Goal: Task Accomplishment & Management: Manage account settings

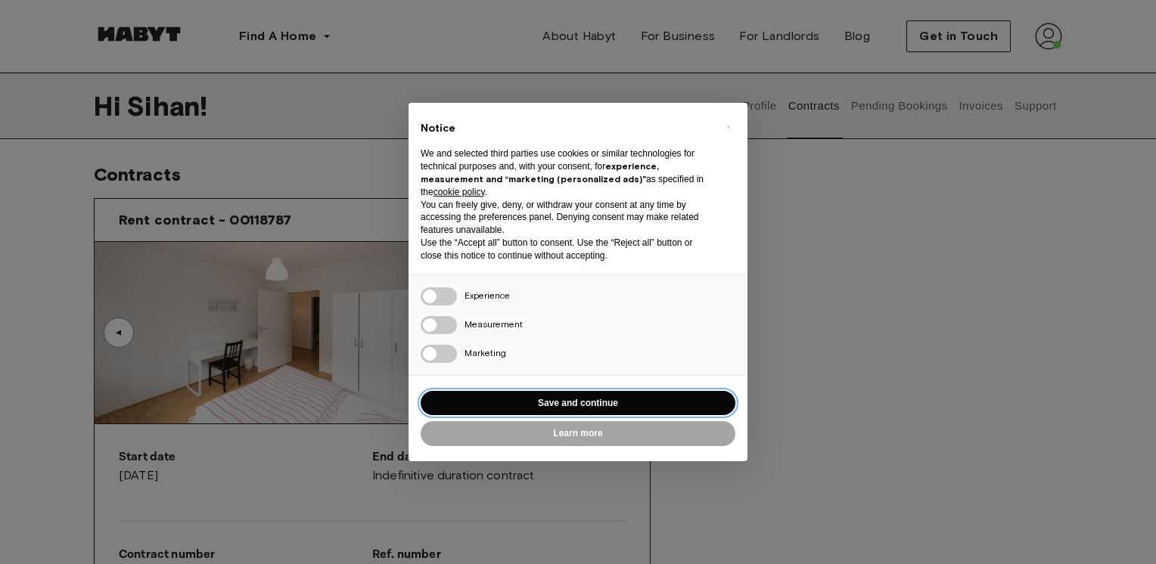
click at [590, 404] on button "Save and continue" at bounding box center [578, 403] width 315 height 25
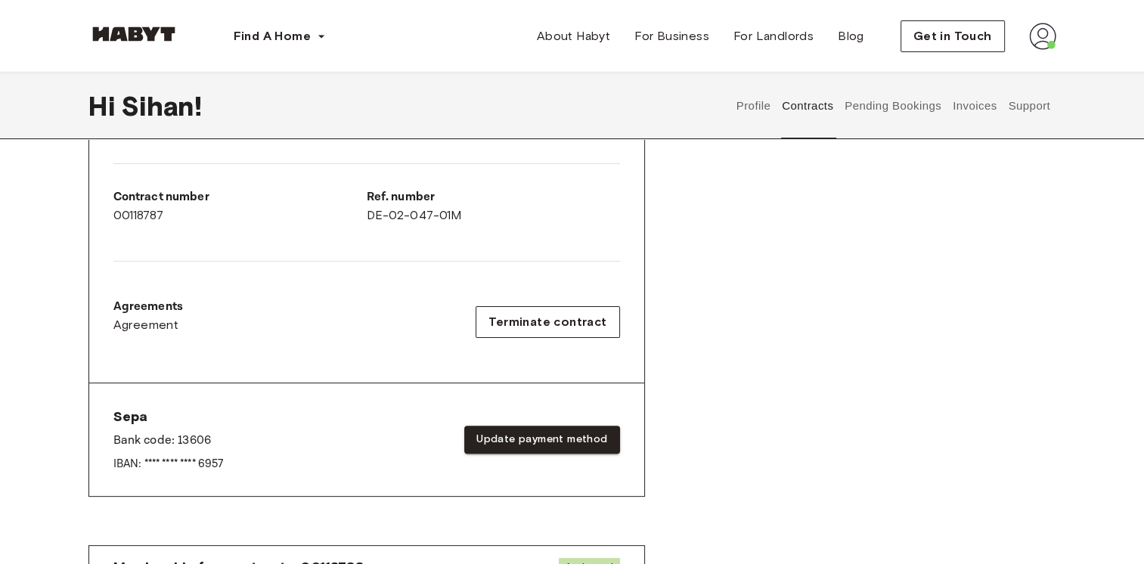
scroll to position [378, 0]
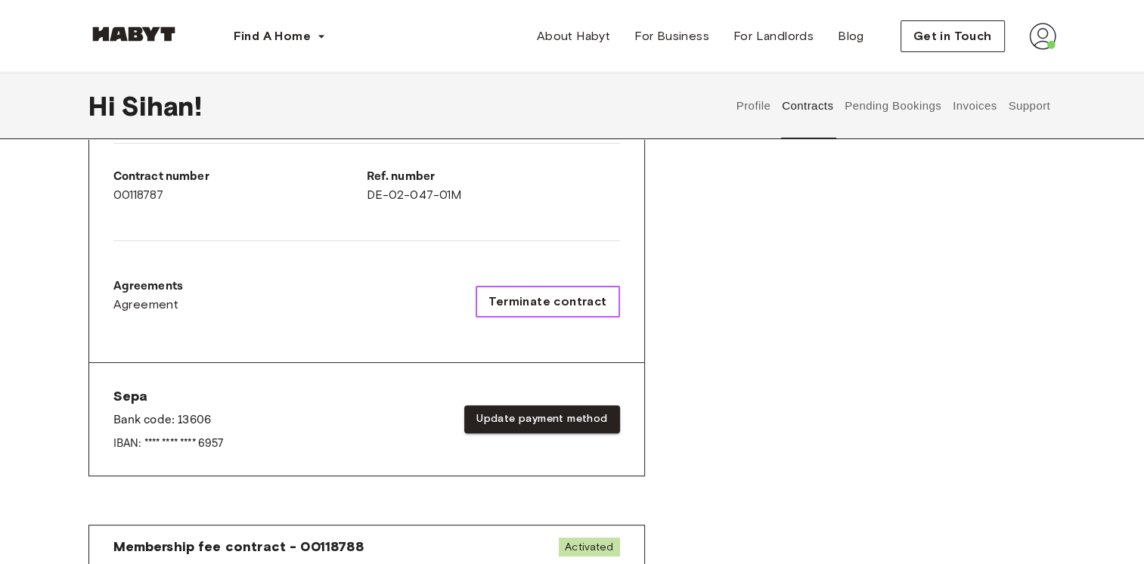
click at [557, 308] on span "Terminate contract" at bounding box center [548, 302] width 118 height 18
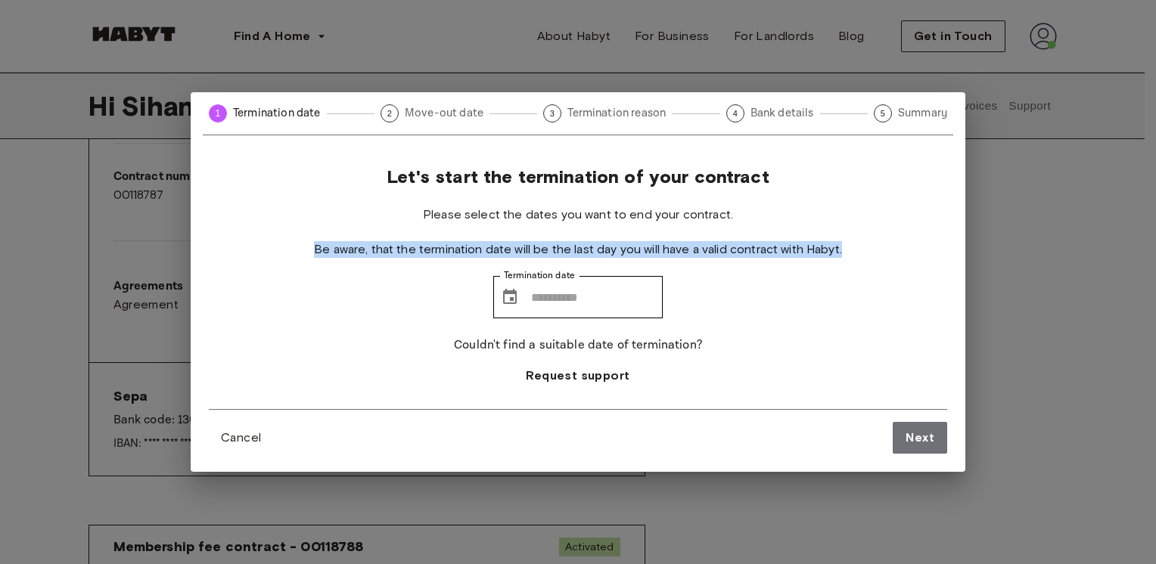
drag, startPoint x: 315, startPoint y: 247, endPoint x: 855, endPoint y: 250, distance: 540.1
click at [855, 250] on div "Let's start the termination of your contract Please select the dates you want t…" at bounding box center [578, 288] width 738 height 244
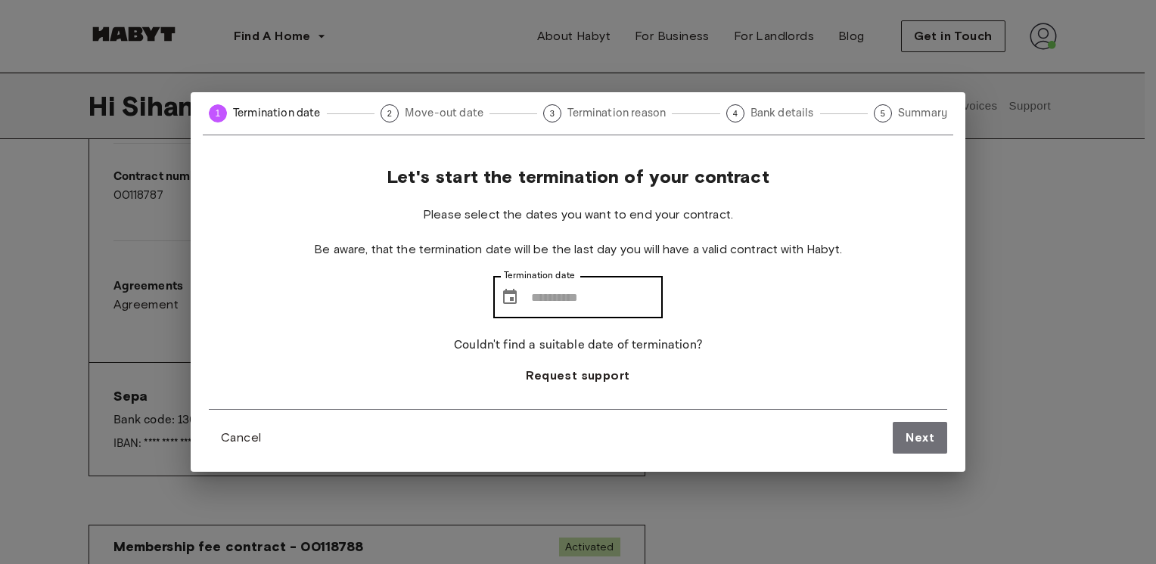
click at [523, 296] on div "​ Termination date" at bounding box center [577, 297] width 169 height 42
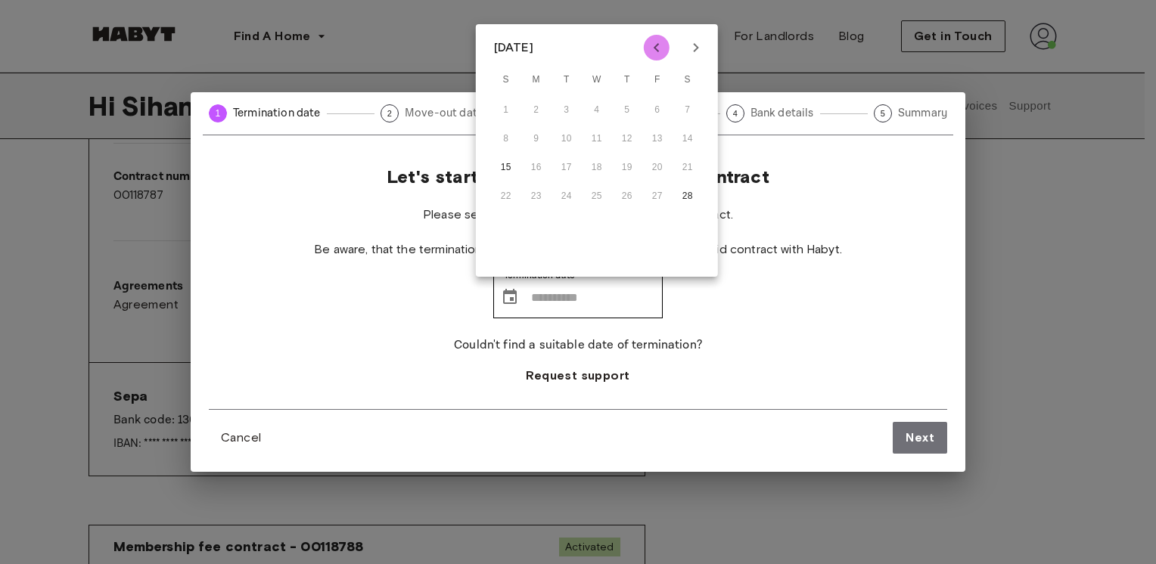
click at [657, 51] on icon "Previous month" at bounding box center [656, 47] width 5 height 9
click at [694, 52] on icon "Next month" at bounding box center [695, 47] width 5 height 9
click at [653, 53] on icon "Previous month" at bounding box center [656, 48] width 18 height 18
click at [650, 51] on icon "Previous month" at bounding box center [656, 48] width 18 height 18
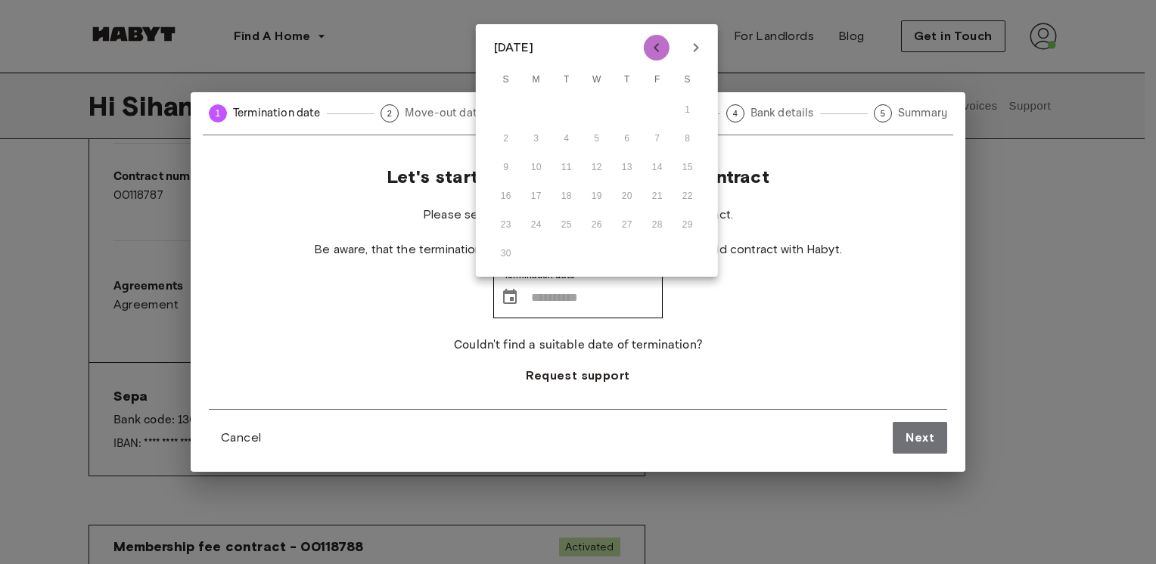
click at [650, 51] on icon "Previous month" at bounding box center [656, 48] width 18 height 18
click at [688, 53] on icon "Next month" at bounding box center [696, 48] width 18 height 18
click at [690, 52] on icon "Next month" at bounding box center [696, 48] width 18 height 18
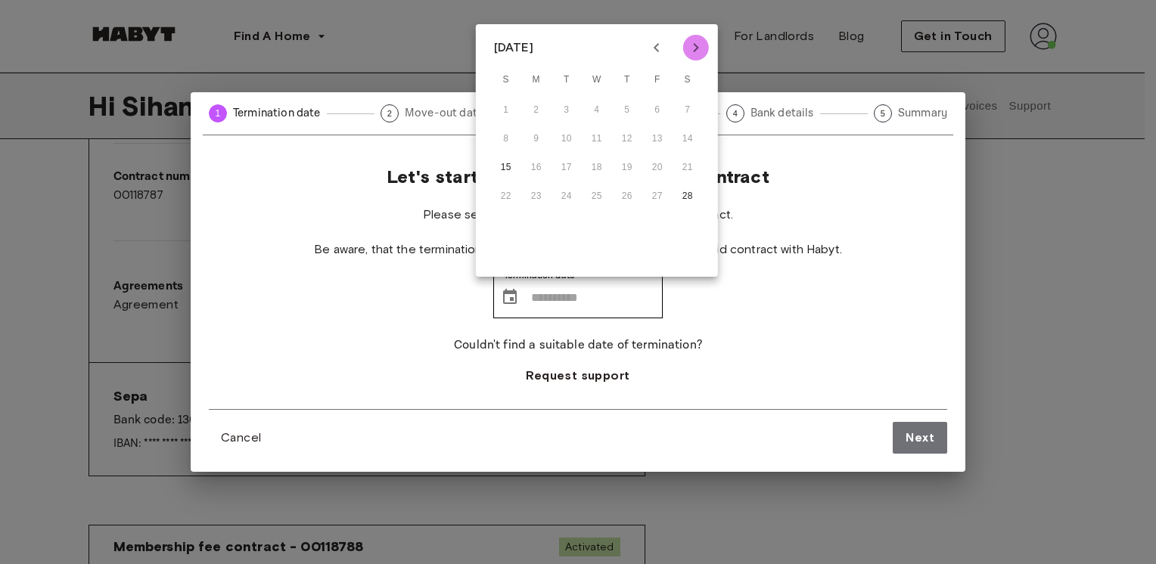
click at [690, 52] on icon "Next month" at bounding box center [696, 48] width 18 height 18
click at [650, 53] on icon "Previous month" at bounding box center [656, 48] width 18 height 18
click at [693, 202] on button "28" at bounding box center [687, 196] width 27 height 27
type input "**********"
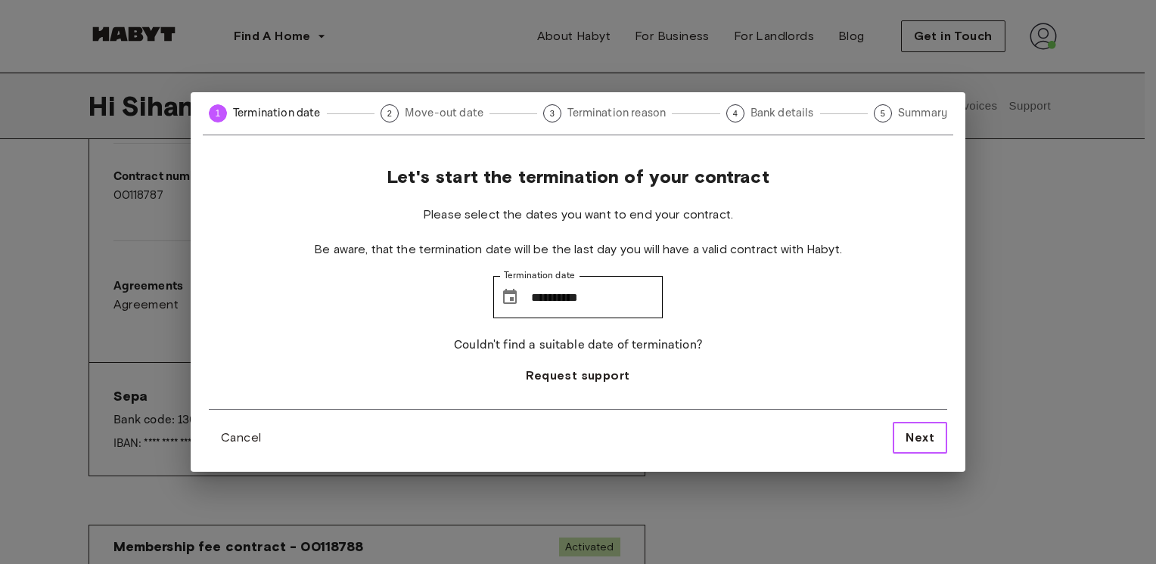
click at [922, 437] on span "Next" at bounding box center [919, 438] width 29 height 18
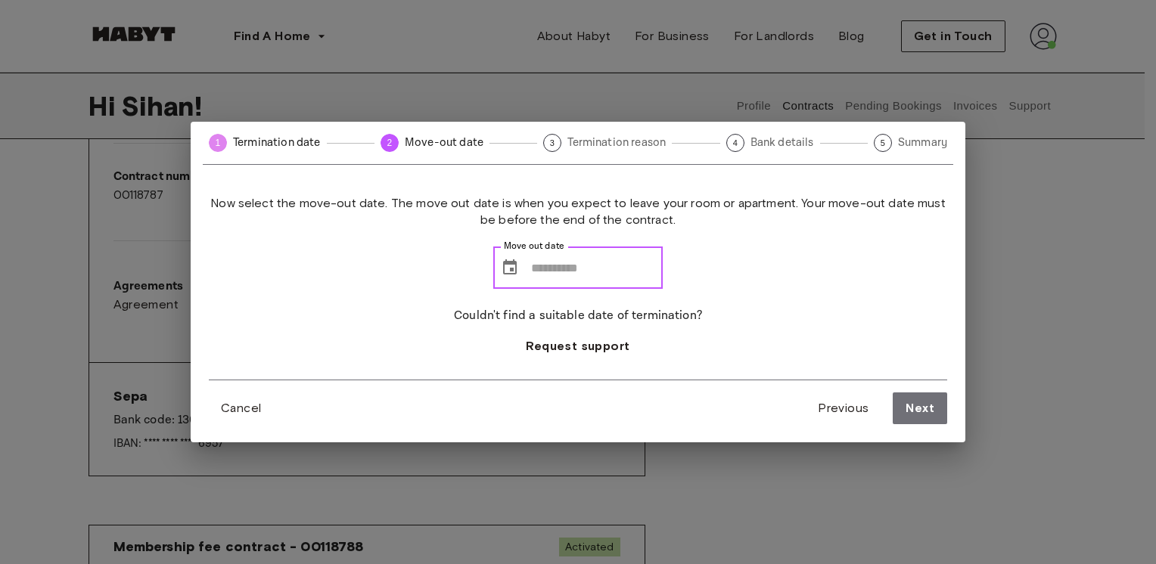
click at [551, 272] on input "Move out date" at bounding box center [597, 268] width 132 height 42
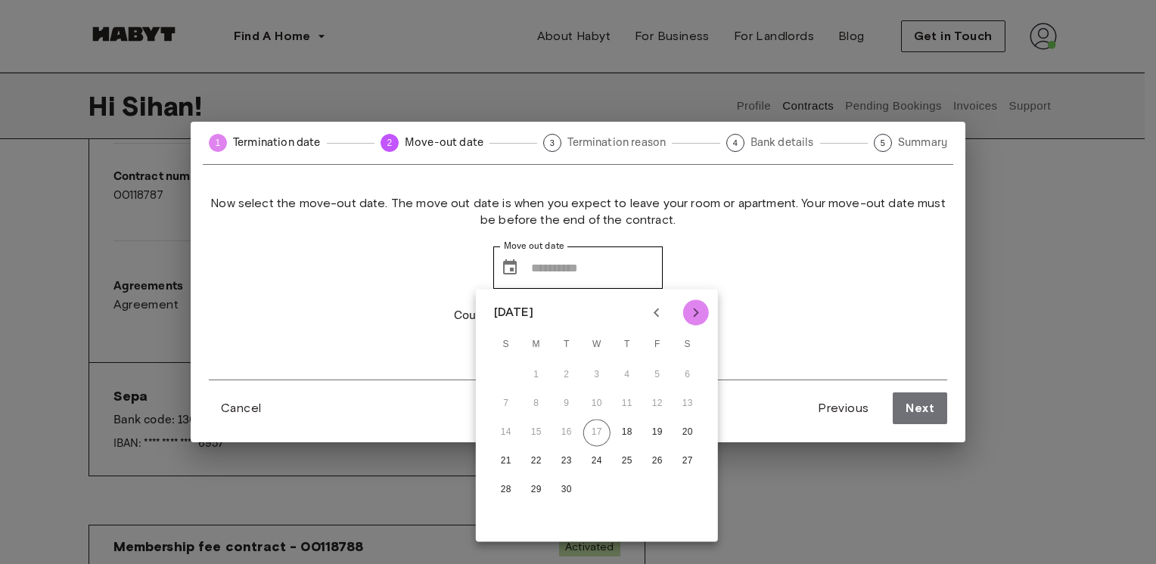
click at [695, 311] on icon "Next month" at bounding box center [695, 312] width 5 height 9
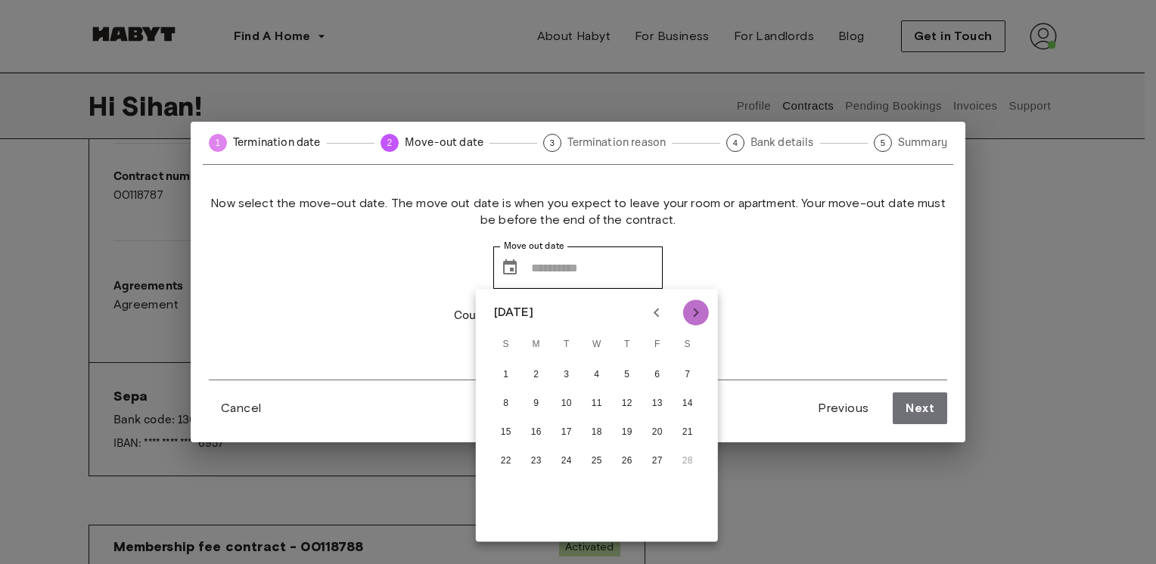
click at [695, 311] on icon "Next month" at bounding box center [695, 312] width 5 height 9
click at [651, 310] on icon "Previous month" at bounding box center [656, 312] width 18 height 18
click at [663, 464] on button "27" at bounding box center [657, 461] width 27 height 27
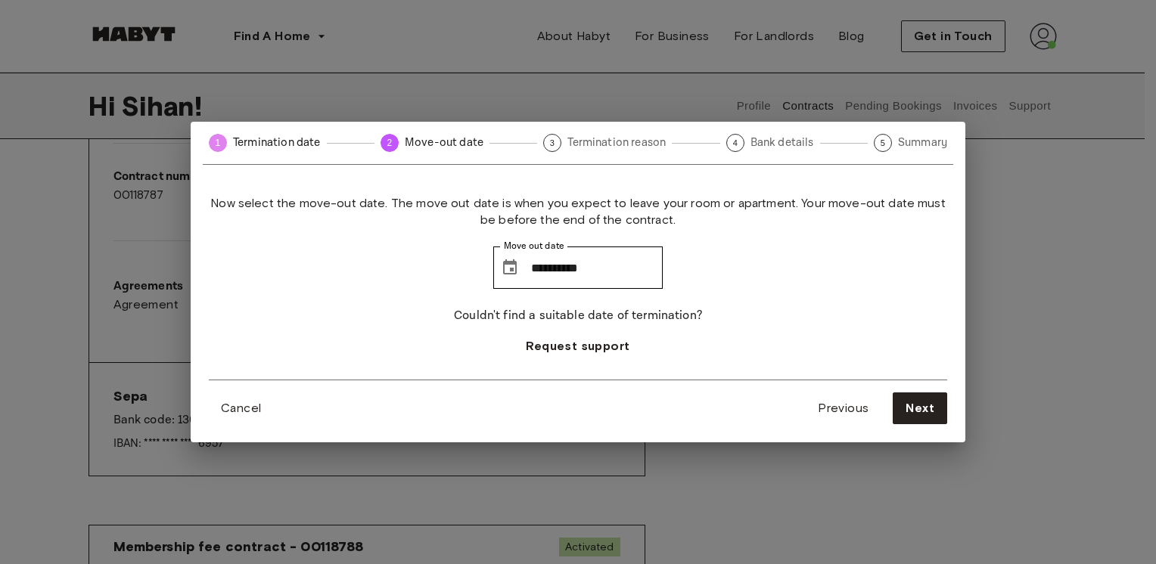
type input "**********"
click at [918, 413] on span "Next" at bounding box center [919, 408] width 29 height 18
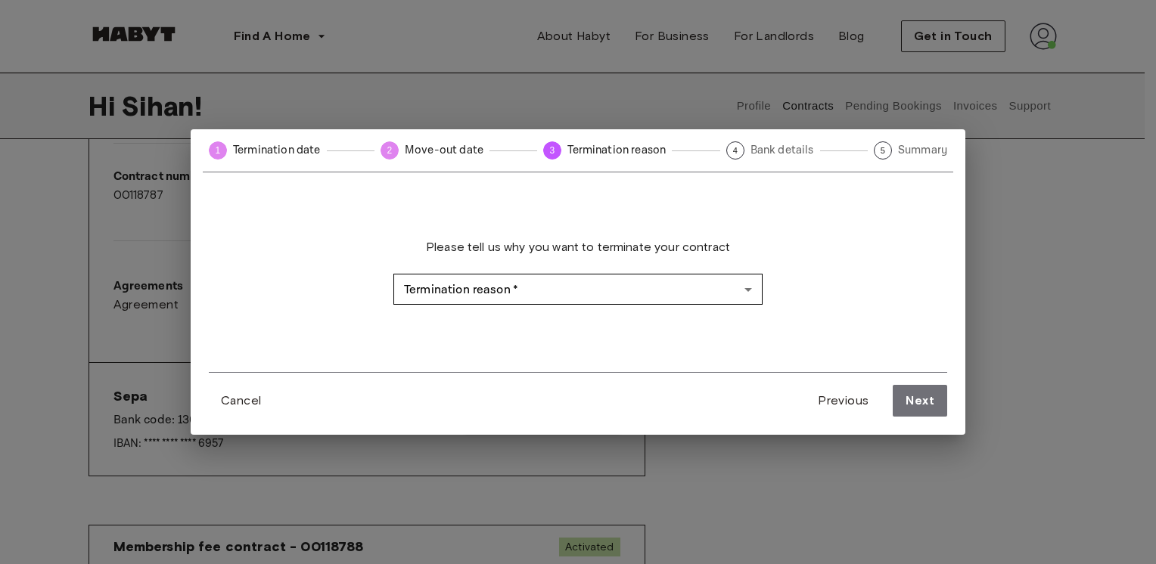
click at [678, 306] on div "Please tell us why you want to terminate your contract Termination reason   * ​…" at bounding box center [578, 287] width 738 height 169
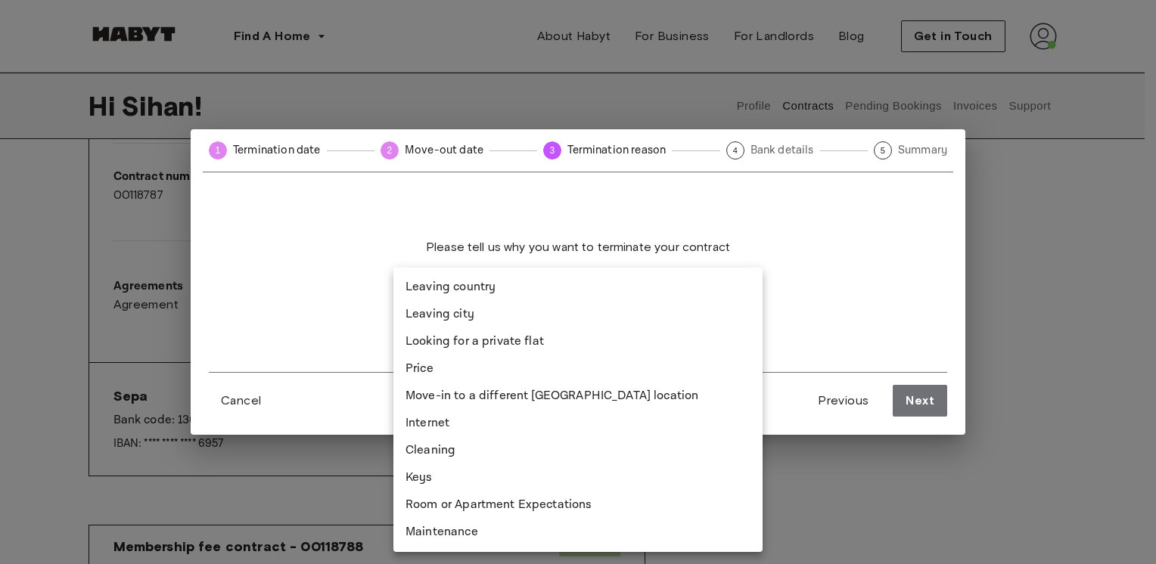
click at [475, 312] on li "Leaving city" at bounding box center [577, 314] width 369 height 27
type input "**********"
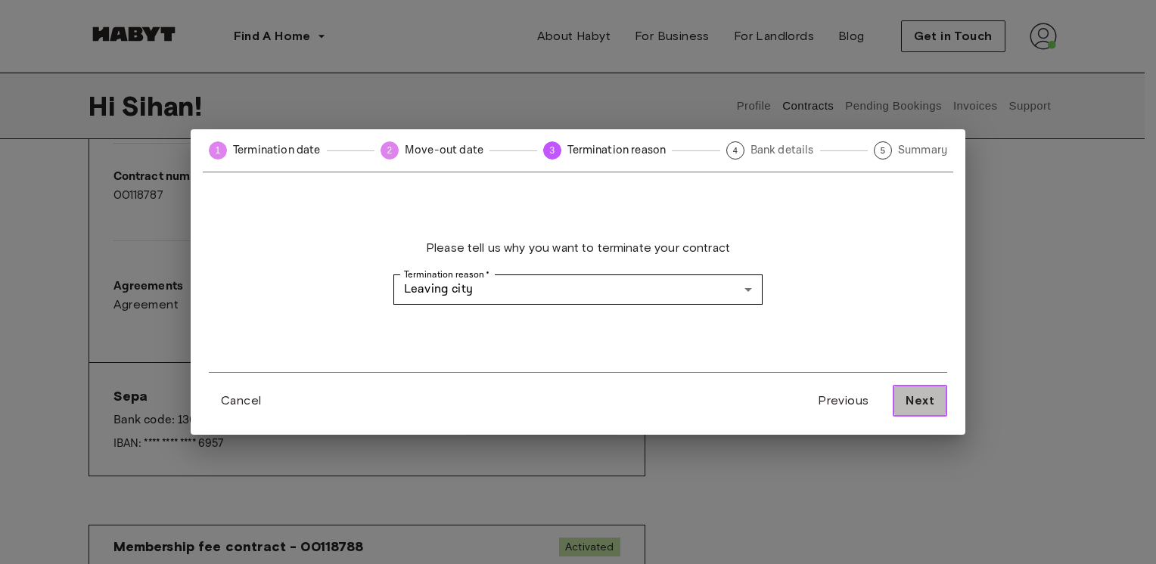
click at [912, 402] on span "Next" at bounding box center [919, 401] width 29 height 18
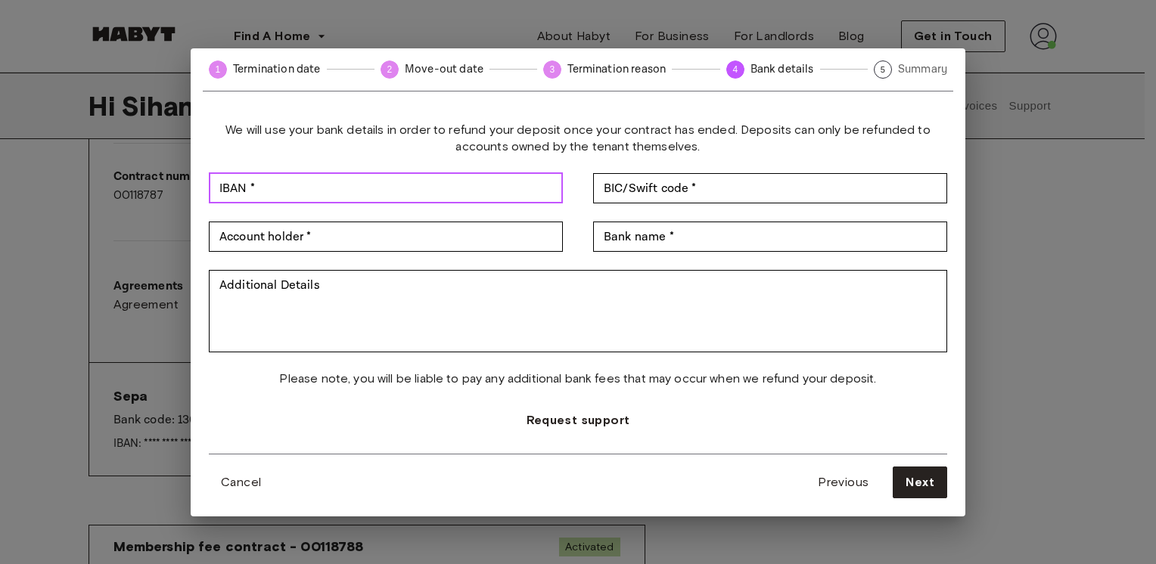
click at [349, 191] on input "IBAN *" at bounding box center [386, 188] width 354 height 30
type input "**"
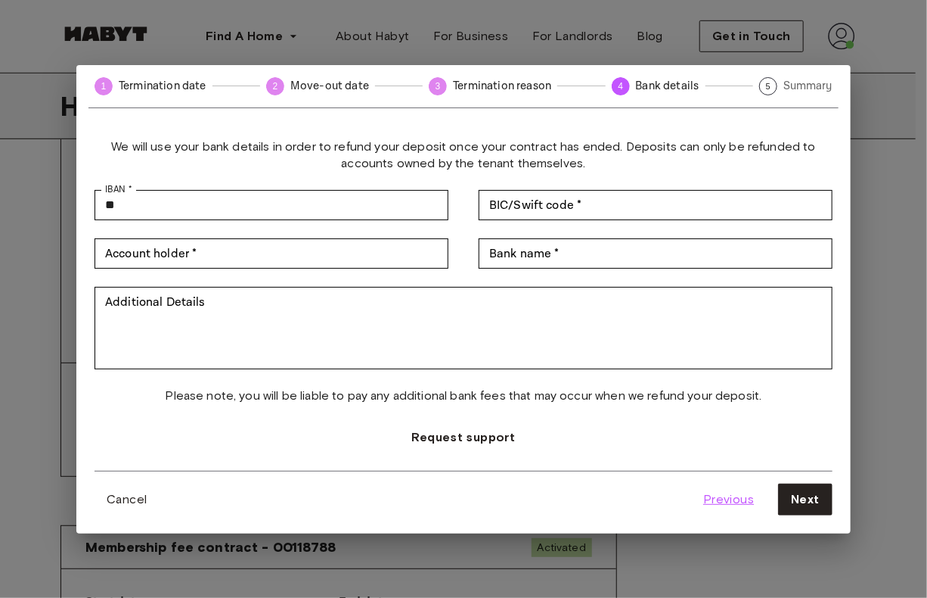
click at [729, 498] on span "Previous" at bounding box center [728, 499] width 51 height 18
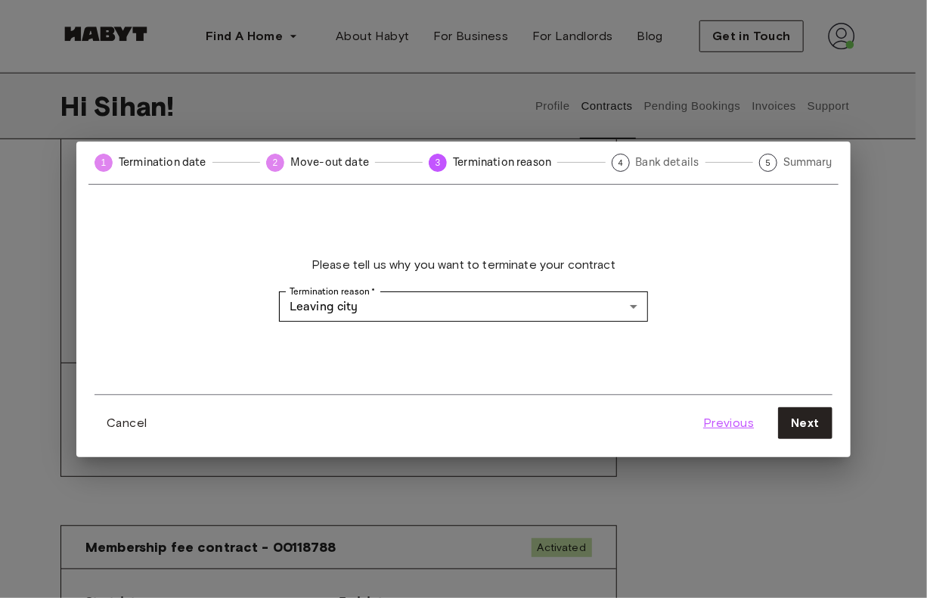
click at [732, 421] on span "Previous" at bounding box center [728, 423] width 51 height 18
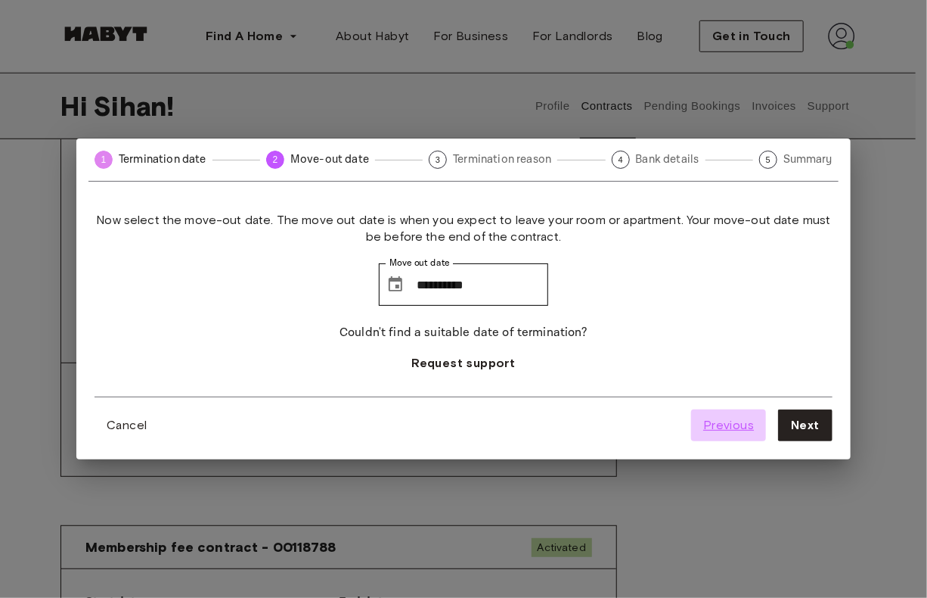
click at [732, 421] on span "Previous" at bounding box center [728, 425] width 51 height 18
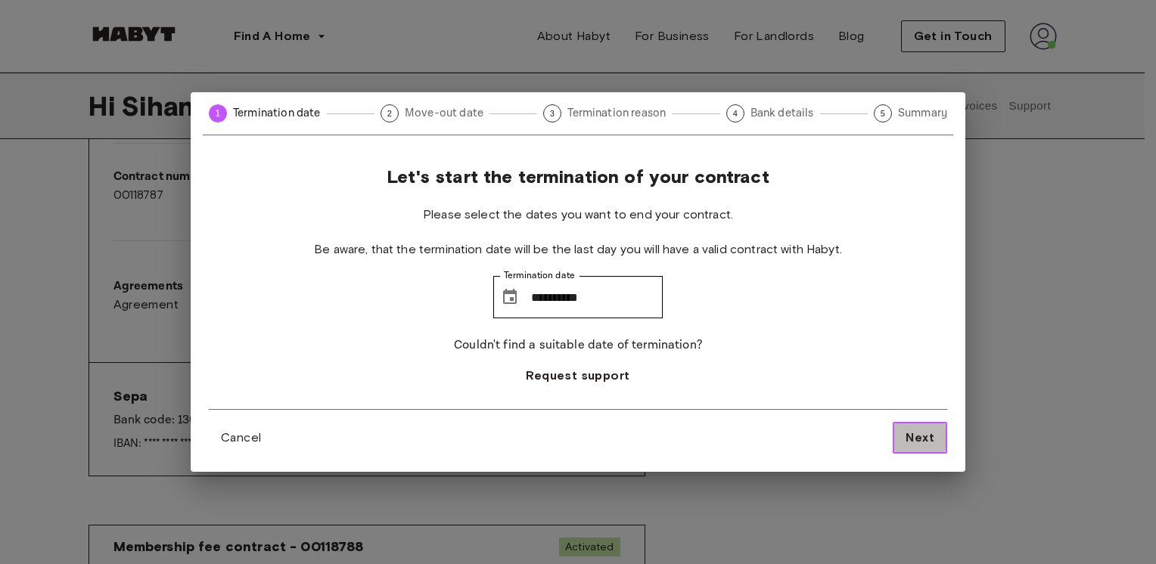
click at [934, 443] on span "Next" at bounding box center [919, 438] width 29 height 18
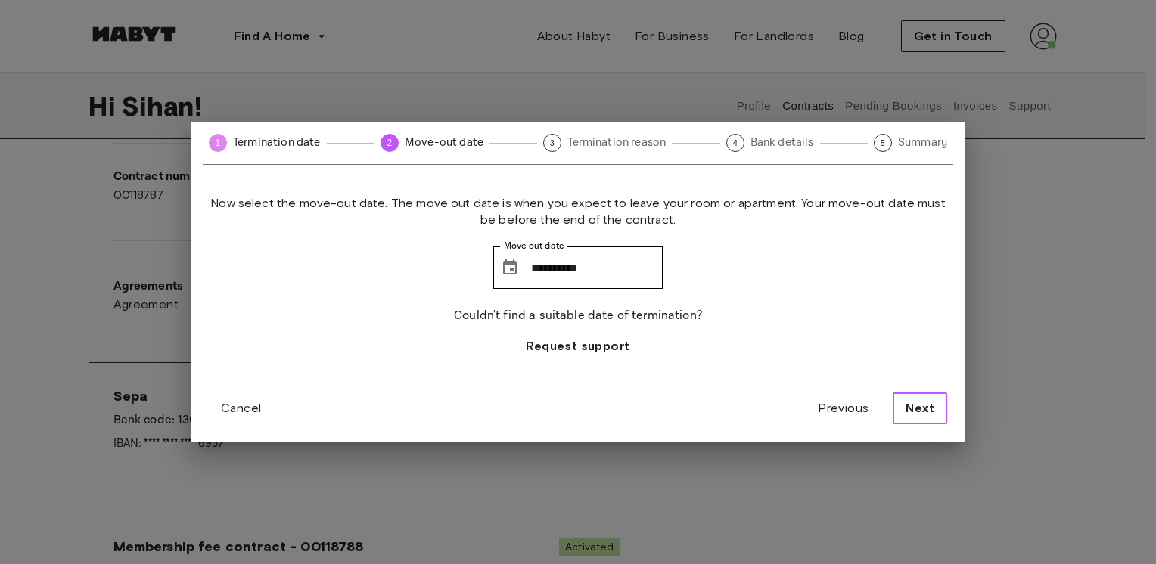
click at [923, 413] on span "Next" at bounding box center [919, 408] width 29 height 18
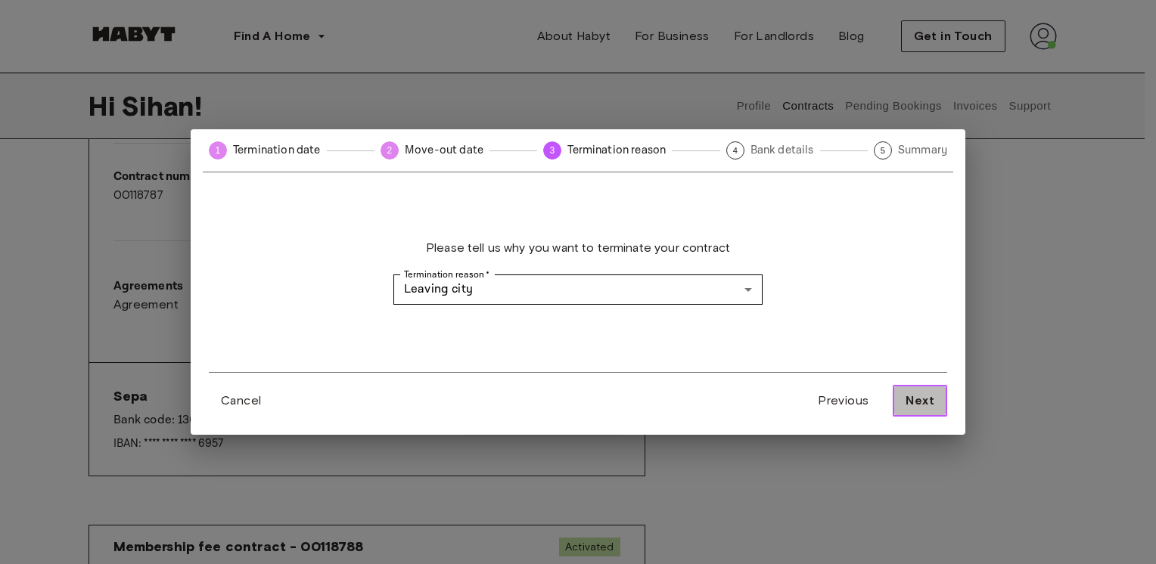
click at [936, 412] on button "Next" at bounding box center [920, 401] width 54 height 32
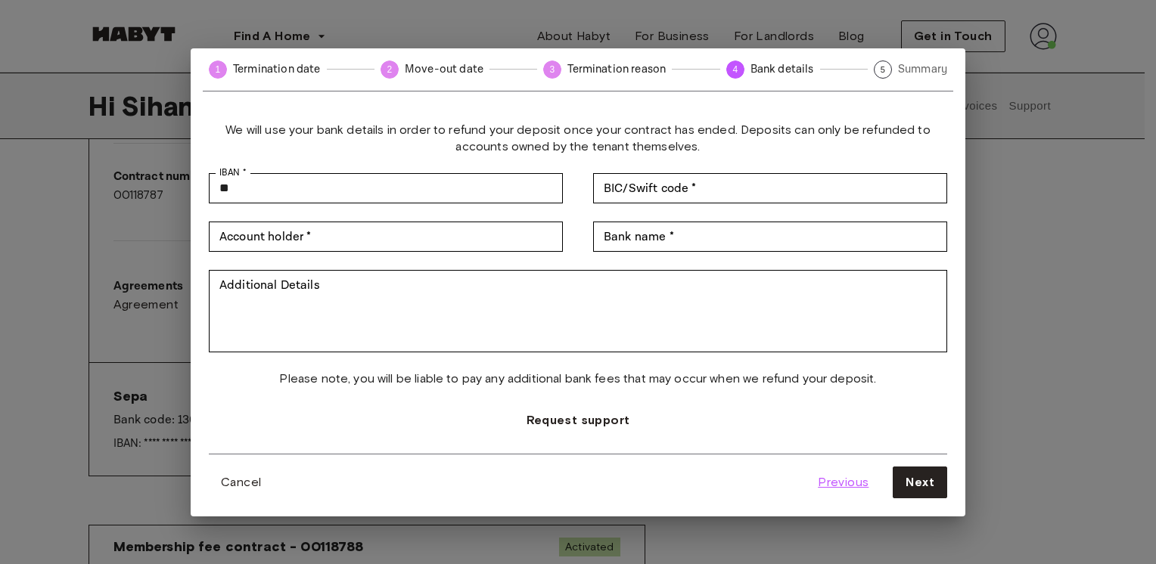
click at [844, 480] on span "Previous" at bounding box center [843, 482] width 51 height 18
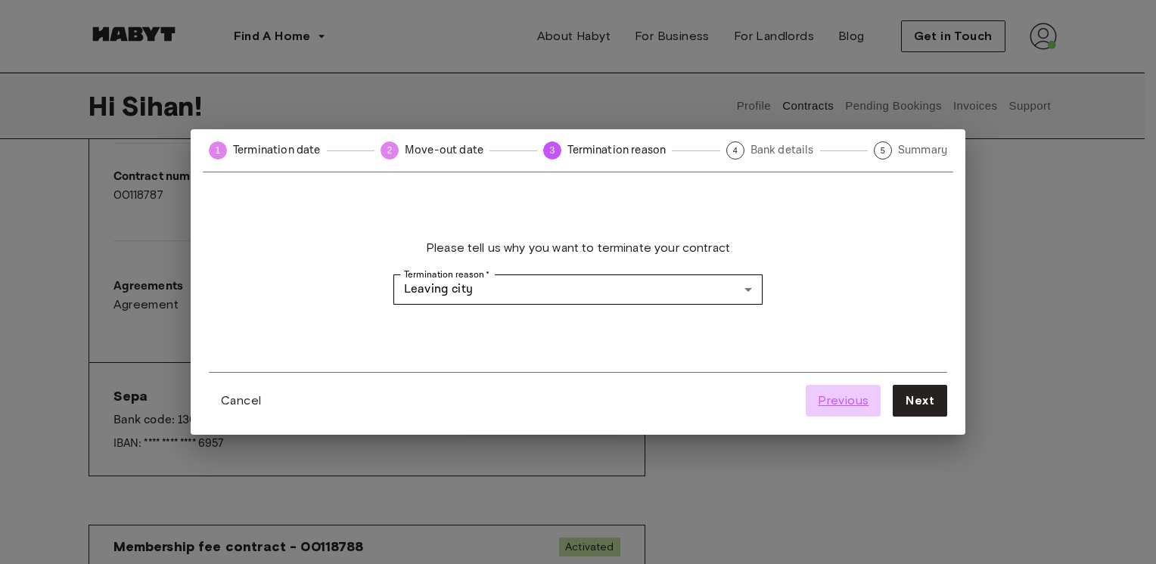
click at [837, 410] on button "Previous" at bounding box center [843, 401] width 75 height 32
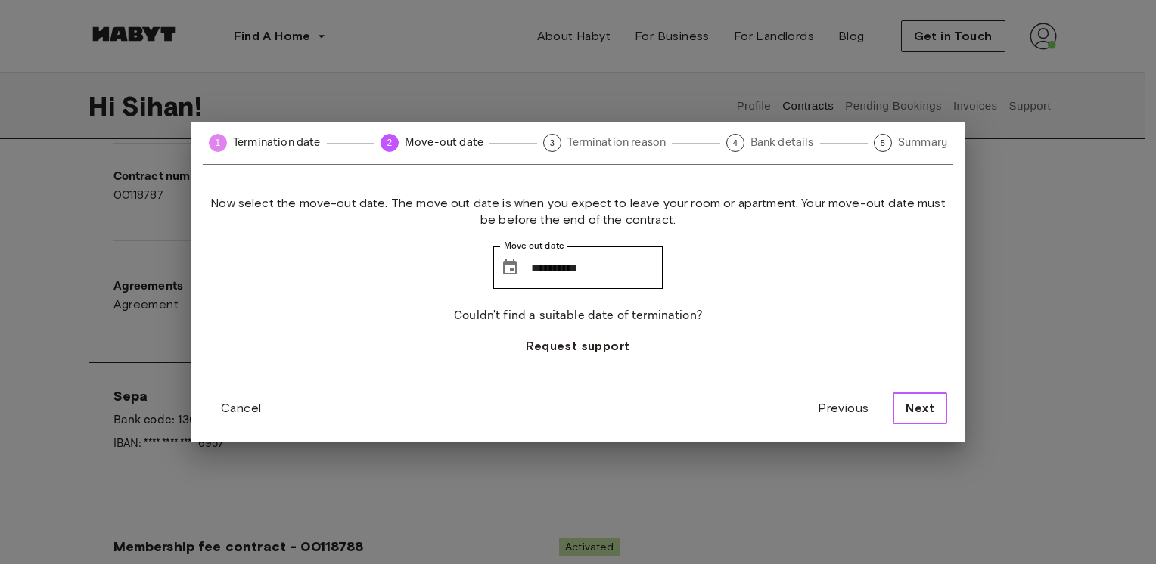
click at [931, 405] on span "Next" at bounding box center [919, 408] width 29 height 18
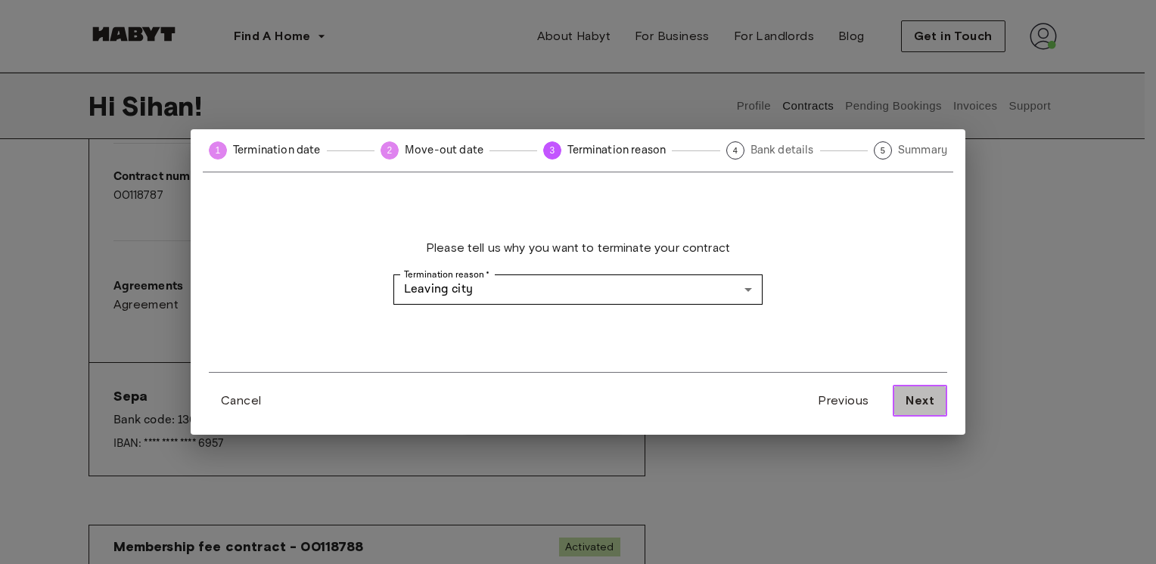
click at [931, 405] on span "Next" at bounding box center [919, 401] width 29 height 18
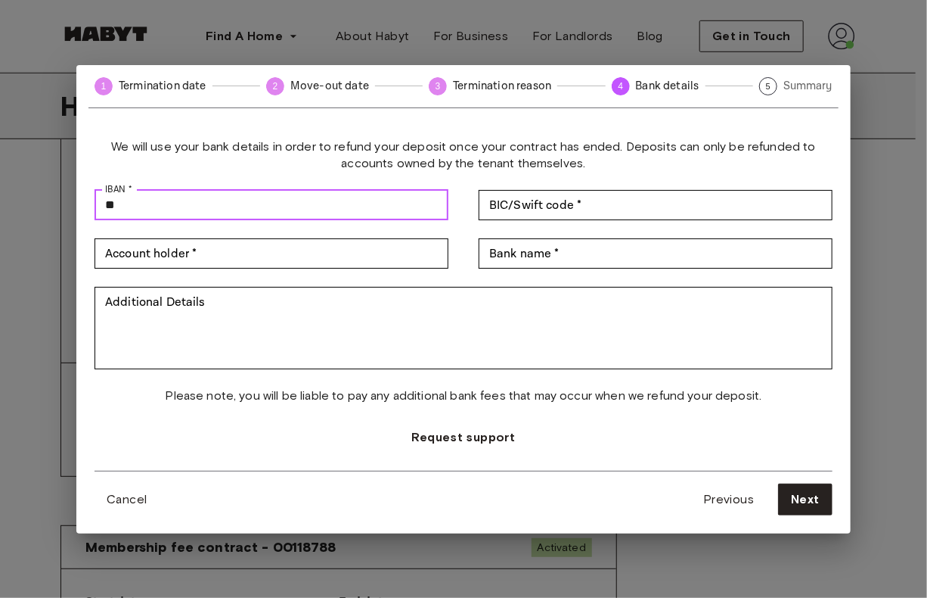
click at [188, 208] on input "**" at bounding box center [272, 205] width 354 height 30
click at [365, 203] on input "****" at bounding box center [272, 205] width 354 height 30
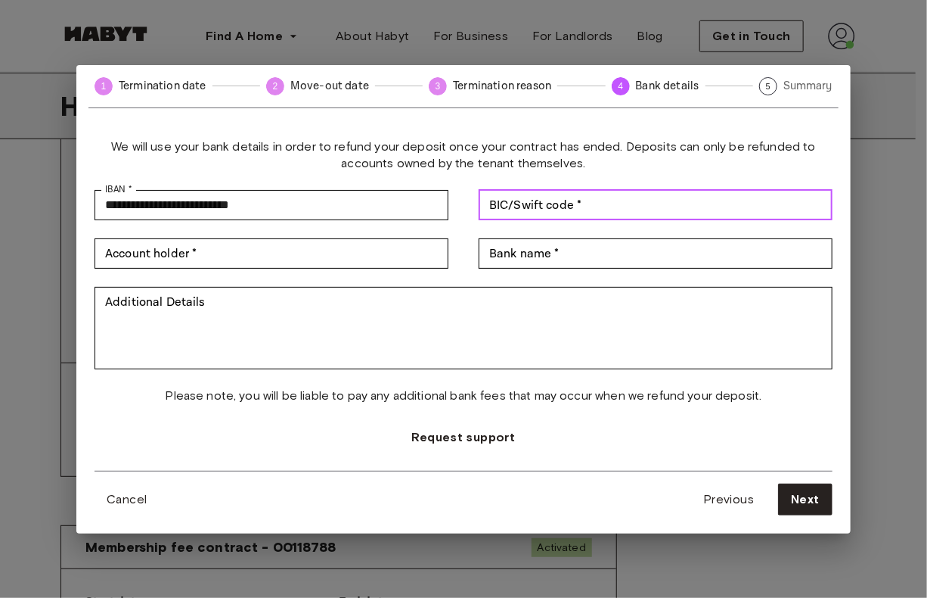
click at [557, 205] on input "BIC/Swift code *" at bounding box center [656, 205] width 354 height 30
click at [528, 209] on div "BIC/Swift code * BIC/Swift code *" at bounding box center [656, 205] width 354 height 30
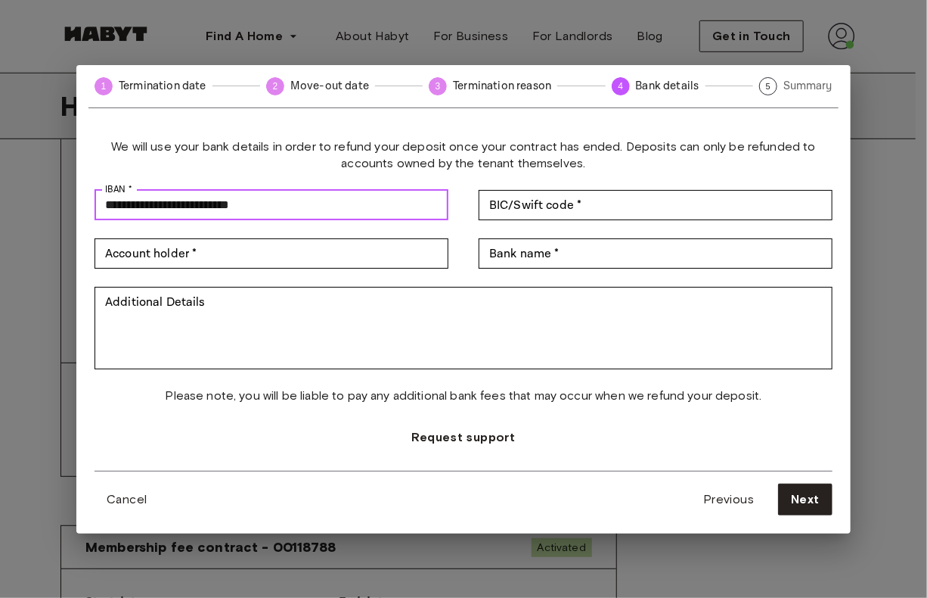
click at [132, 205] on input "**********" at bounding box center [272, 205] width 354 height 30
click at [161, 205] on input "**********" at bounding box center [272, 205] width 354 height 30
click at [195, 203] on input "**********" at bounding box center [272, 205] width 354 height 30
click at [226, 203] on input "**********" at bounding box center [272, 205] width 354 height 30
click at [255, 207] on input "**********" at bounding box center [272, 205] width 354 height 30
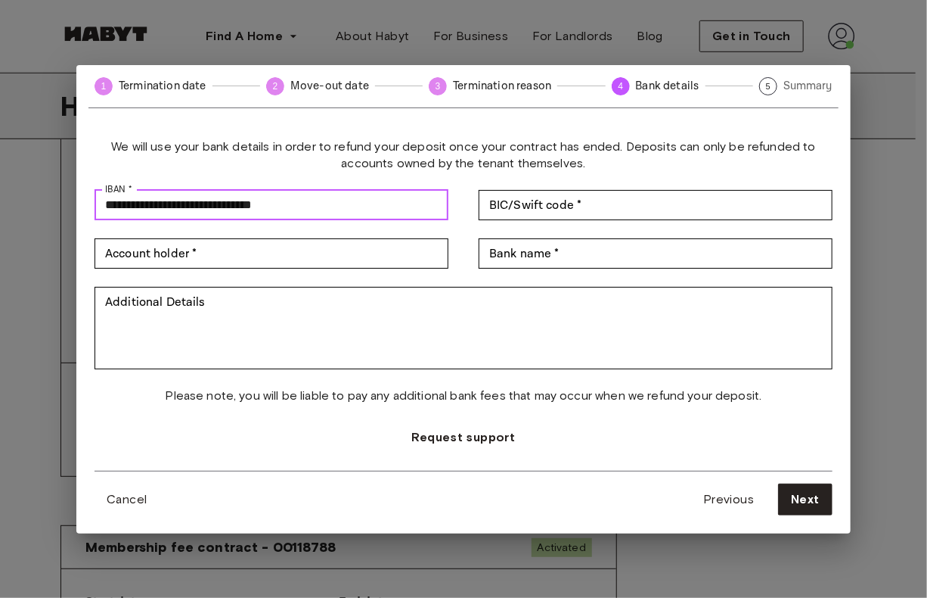
click at [287, 205] on input "**********" at bounding box center [272, 205] width 354 height 30
type input "**********"
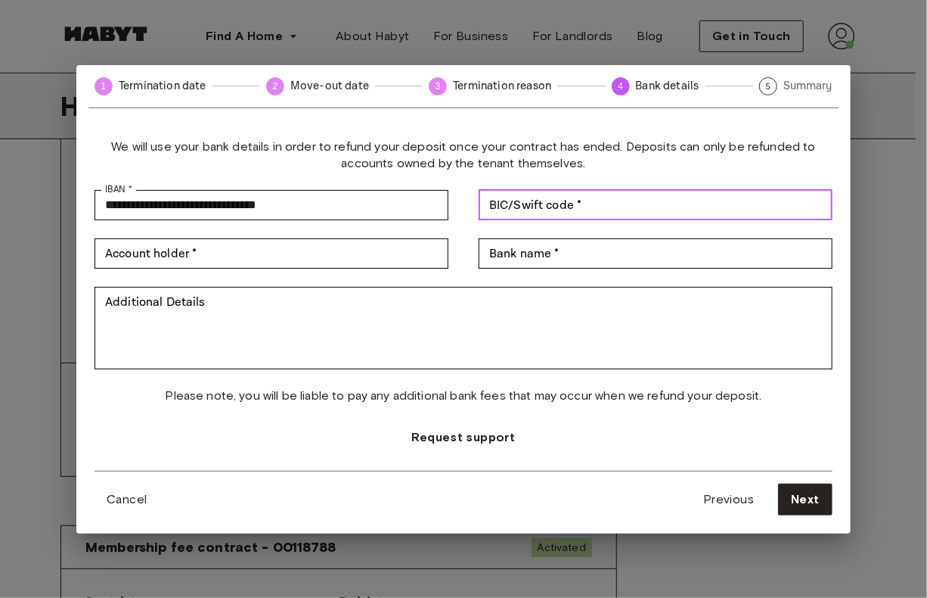
click at [573, 206] on input "BIC/Swift code *" at bounding box center [656, 205] width 354 height 30
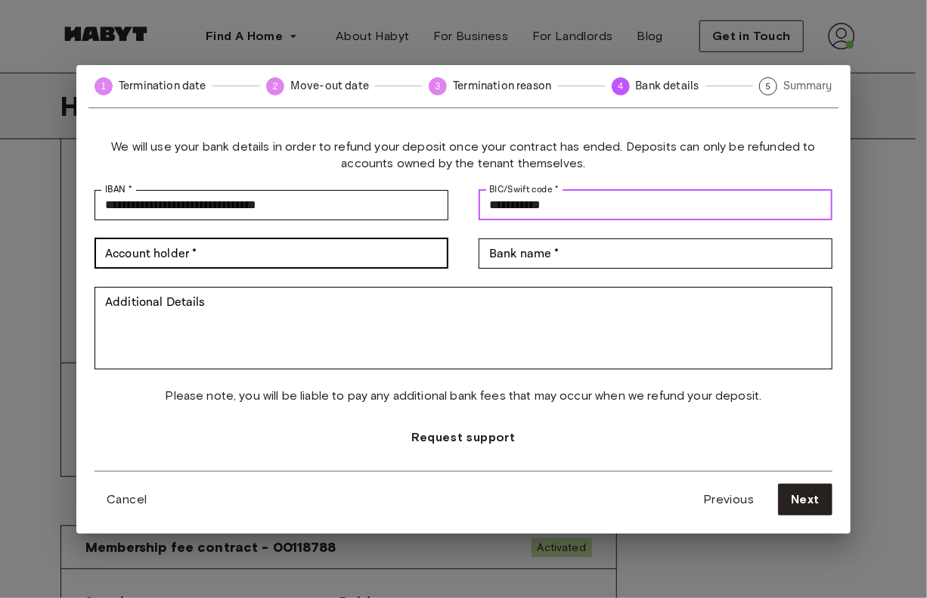
type input "**********"
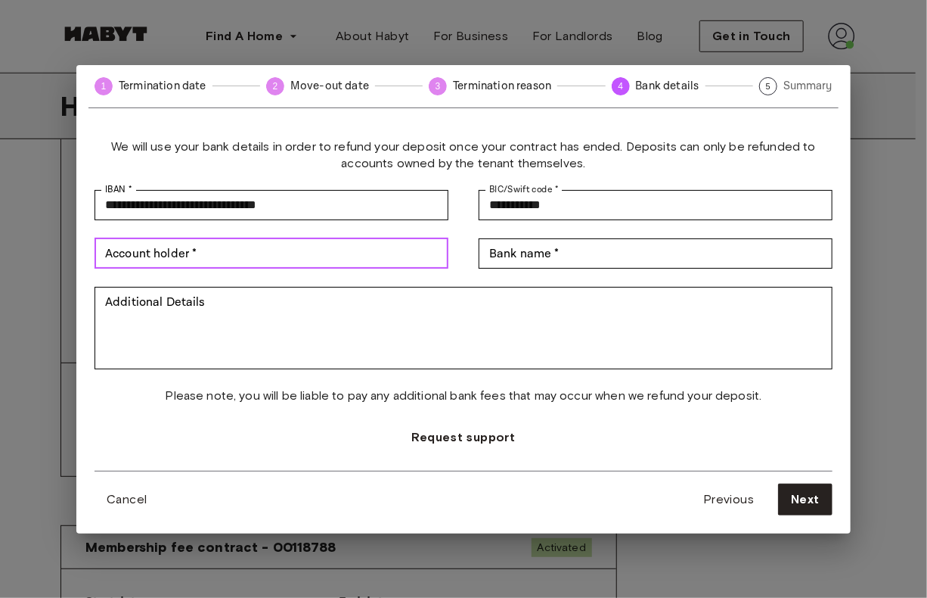
click at [163, 259] on input "Account holder *" at bounding box center [272, 253] width 354 height 30
type input "*"
type input "**********"
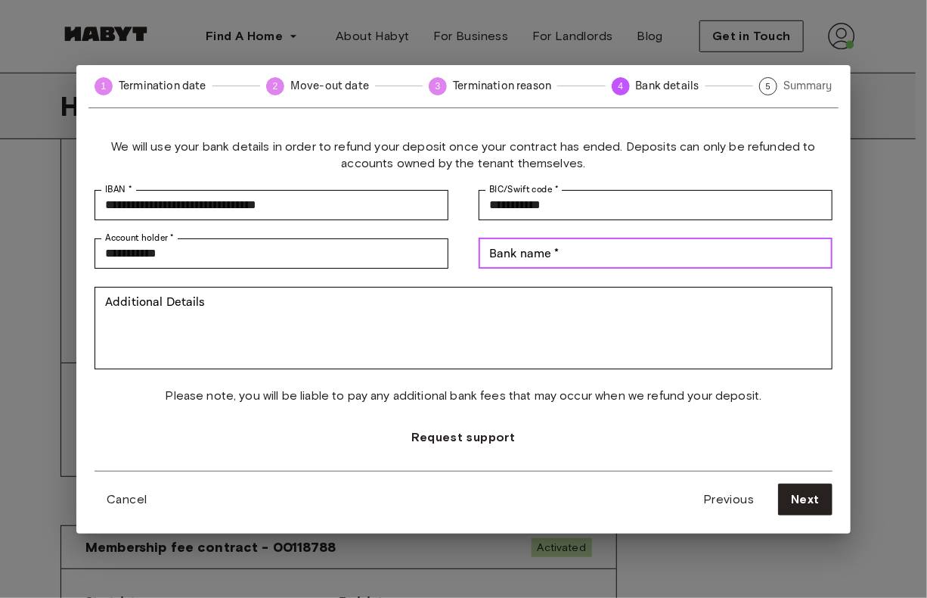
click at [517, 256] on input "Bank name *" at bounding box center [656, 253] width 354 height 30
type input "**********"
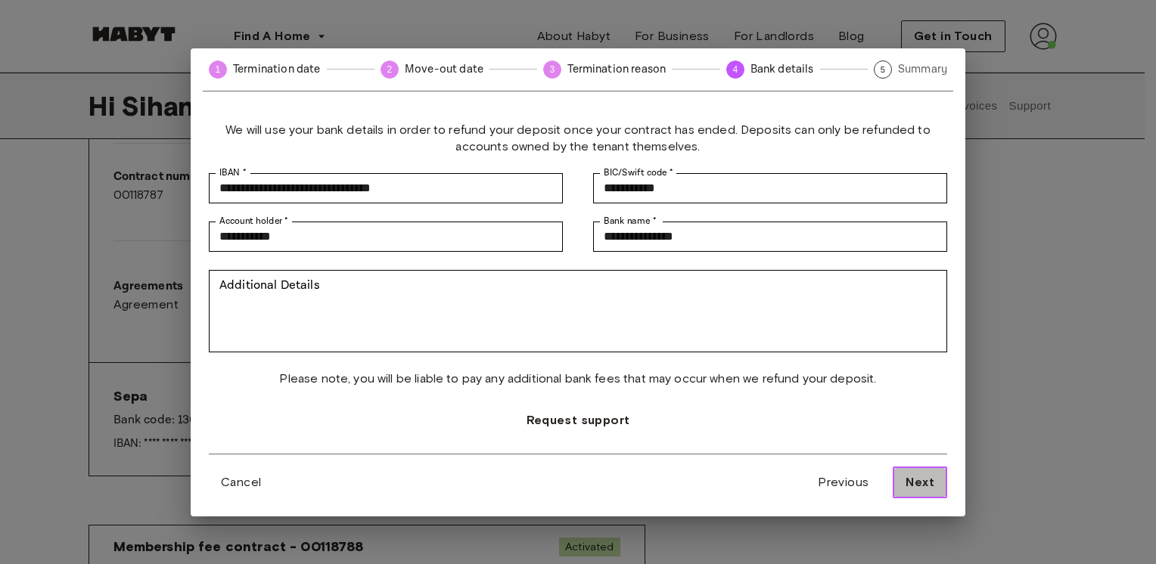
click at [914, 480] on span "Next" at bounding box center [919, 482] width 29 height 18
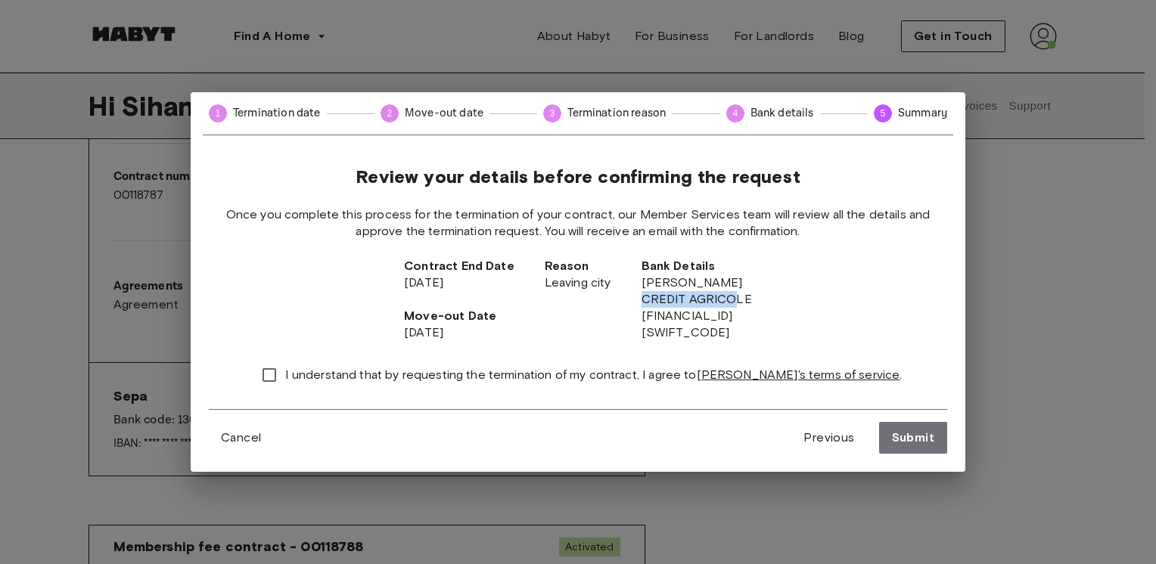
drag, startPoint x: 585, startPoint y: 298, endPoint x: 694, endPoint y: 293, distance: 109.8
click at [675, 306] on span "CREDIT AGRICOLE" at bounding box center [696, 299] width 110 height 17
drag, startPoint x: 371, startPoint y: 380, endPoint x: 382, endPoint y: 378, distance: 10.7
click at [371, 380] on span "I understand that by requesting the termination of my contract, I agree to Haby…" at bounding box center [593, 375] width 616 height 17
click at [325, 378] on span "I understand that by requesting the termination of my contract, I agree to Haby…" at bounding box center [593, 375] width 616 height 17
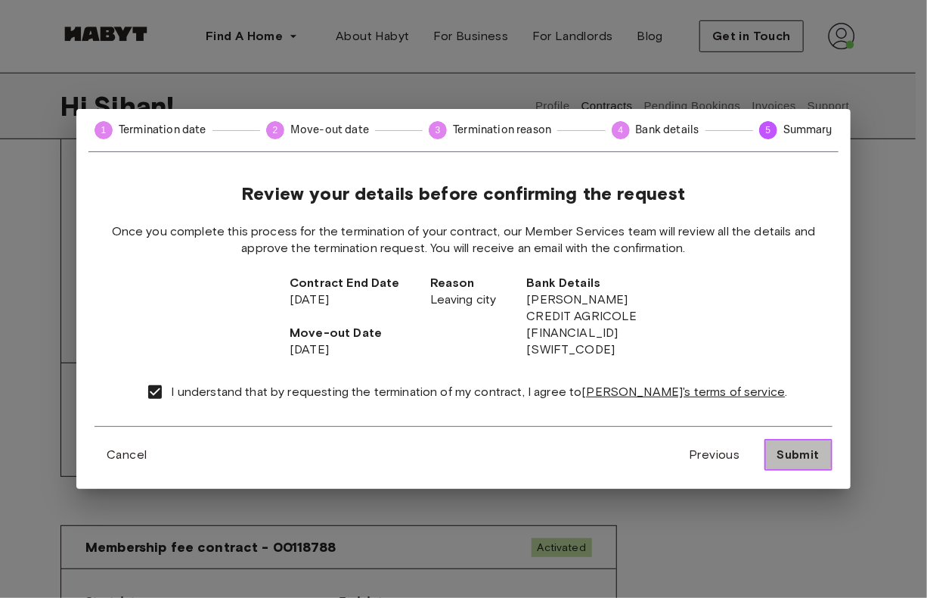
click at [800, 456] on span "Submit" at bounding box center [799, 455] width 42 height 18
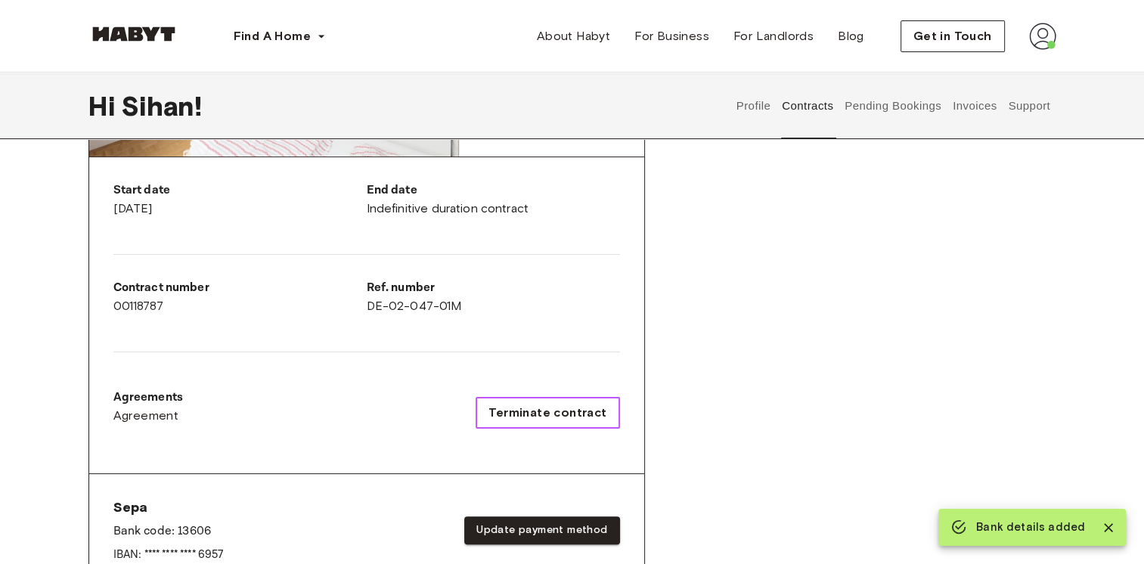
scroll to position [303, 0]
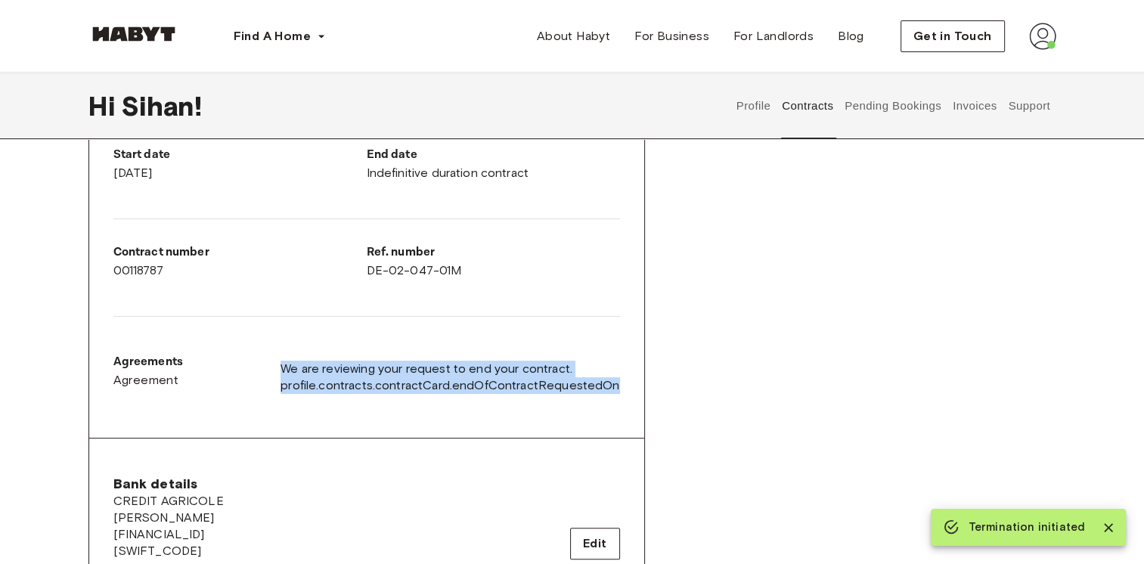
drag, startPoint x: 287, startPoint y: 366, endPoint x: 638, endPoint y: 390, distance: 351.8
click at [625, 387] on div "Start date September 2nd, 2025 End date Indefinitive duration contract Contract…" at bounding box center [366, 280] width 555 height 317
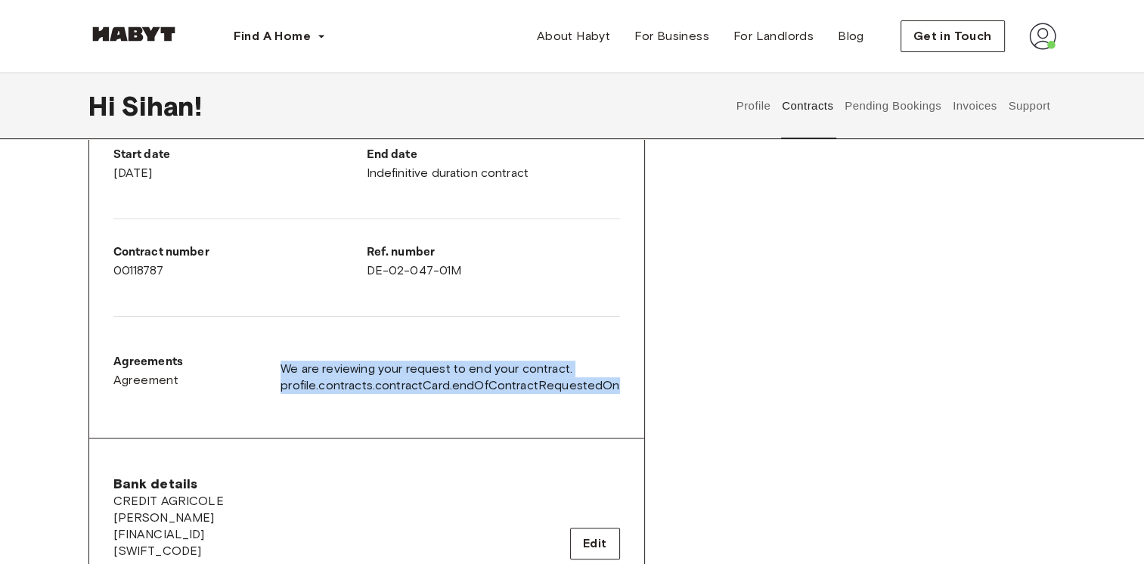
click at [652, 392] on div "Rent contract - 00118787 Activated ▲ ▲ Your Stay MUNICH , Nymphenburg Birkerstr…" at bounding box center [572, 303] width 968 height 839
drag, startPoint x: 604, startPoint y: 385, endPoint x: 295, endPoint y: 359, distance: 309.7
click at [278, 357] on div "Start date September 2nd, 2025 End date Indefinitive duration contract Contract…" at bounding box center [366, 280] width 555 height 317
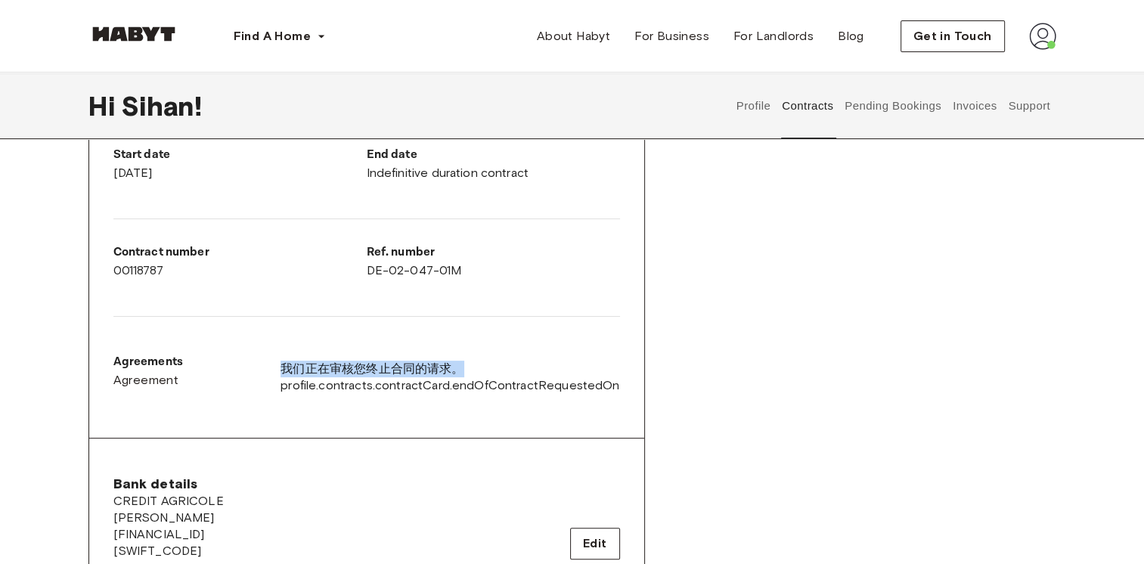
click at [699, 356] on div "Rent contract - 00118787 Activated ▲ ▲ Your Stay MUNICH , Nymphenburg Birkerstr…" at bounding box center [572, 303] width 968 height 839
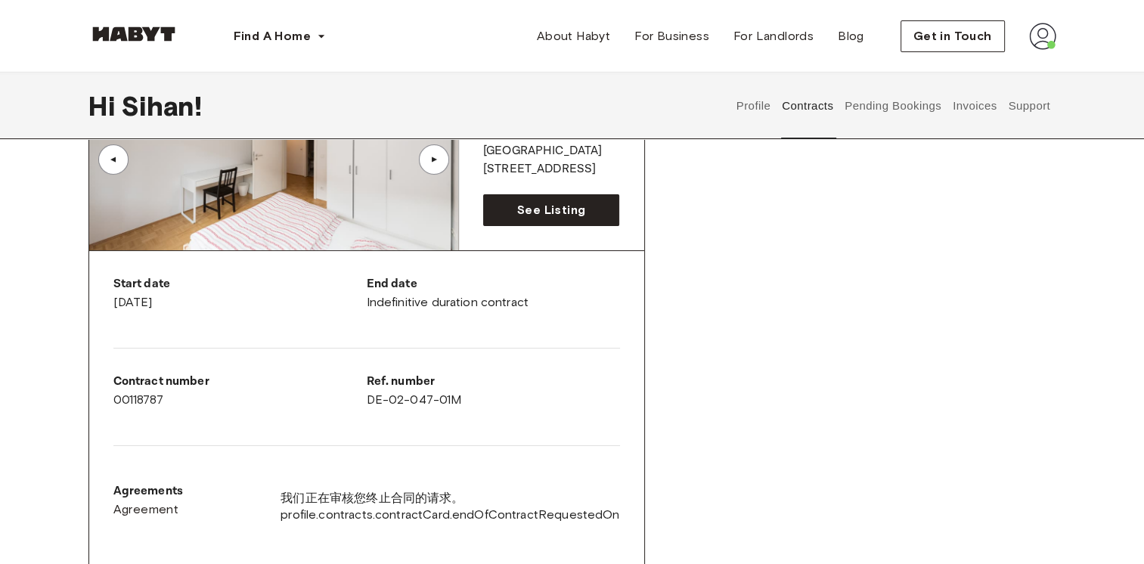
scroll to position [378, 0]
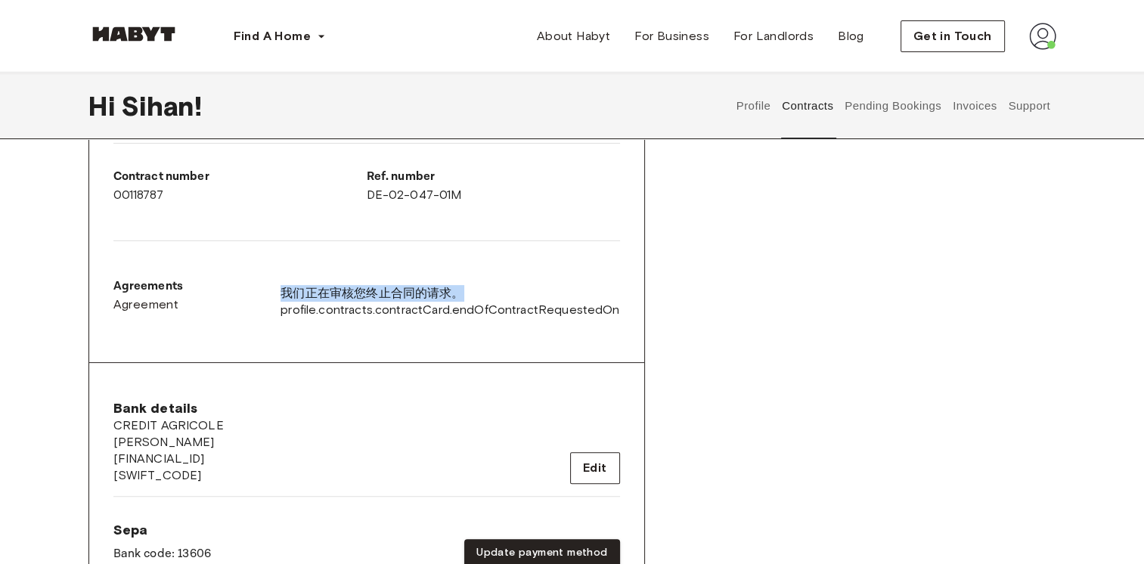
drag, startPoint x: 291, startPoint y: 288, endPoint x: 474, endPoint y: 288, distance: 183.0
click at [474, 288] on span "我们正在审核您终止合同的请求。" at bounding box center [450, 293] width 339 height 17
click at [475, 288] on span "我们正在审核您终止合同的请求。" at bounding box center [450, 293] width 339 height 17
drag, startPoint x: 411, startPoint y: 285, endPoint x: 286, endPoint y: 285, distance: 125.6
click at [286, 285] on div "Agreements Agreement 我们正在审核您终止合同的请求。 profile.contracts.contractCard.endOfContra…" at bounding box center [366, 302] width 507 height 48
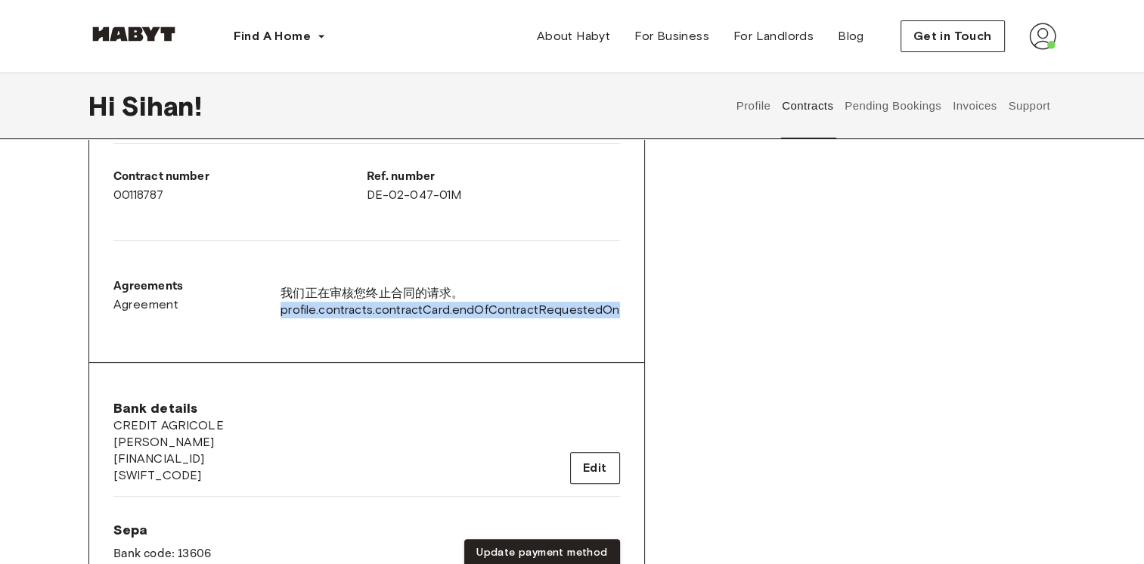
drag, startPoint x: 284, startPoint y: 309, endPoint x: 653, endPoint y: 316, distance: 368.4
click at [652, 316] on div "Rent contract - 00118787 Activated ▲ ▲ Your Stay MUNICH , Nymphenburg Birkerstr…" at bounding box center [572, 227] width 968 height 839
click at [658, 318] on div "Rent contract - 00118787 Activated ▲ ▲ Your Stay MUNICH , Nymphenburg Birkerstr…" at bounding box center [572, 227] width 968 height 839
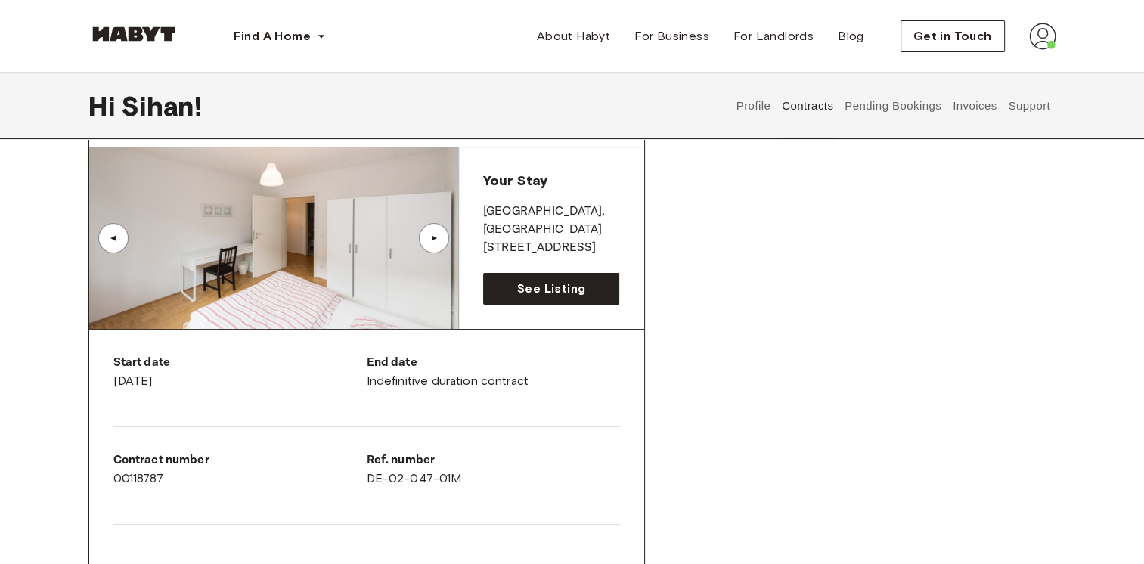
scroll to position [0, 0]
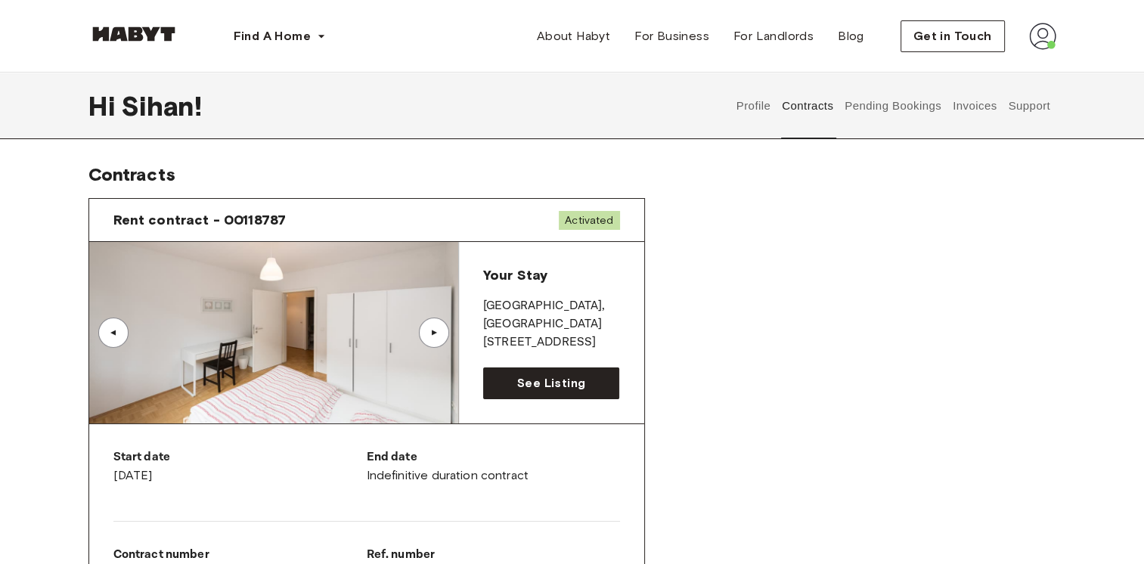
click at [886, 109] on button "Pending Bookings" at bounding box center [893, 106] width 101 height 67
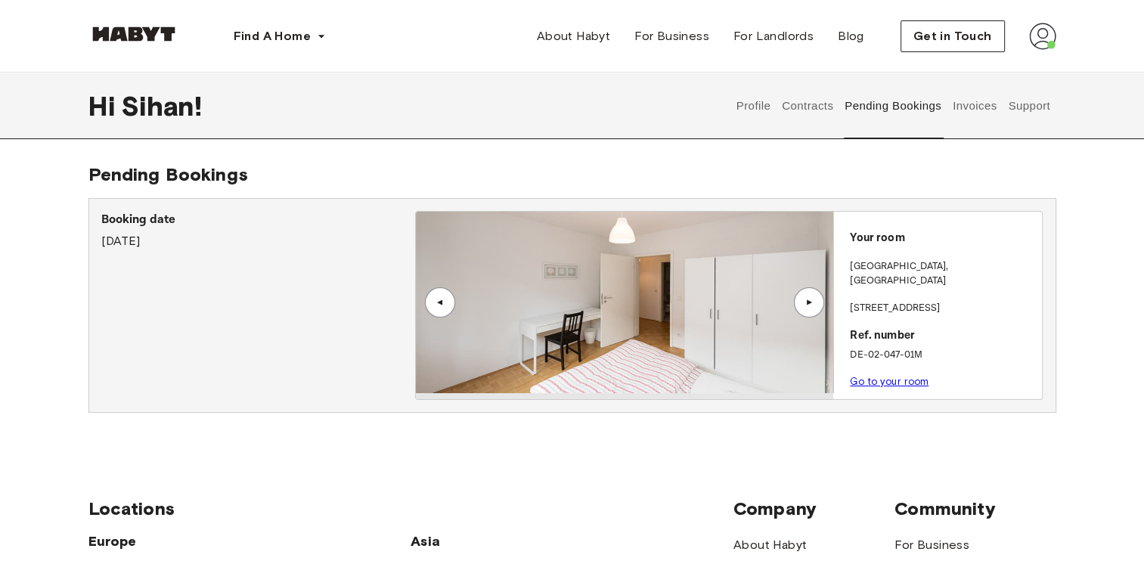
click at [977, 116] on button "Invoices" at bounding box center [975, 106] width 48 height 67
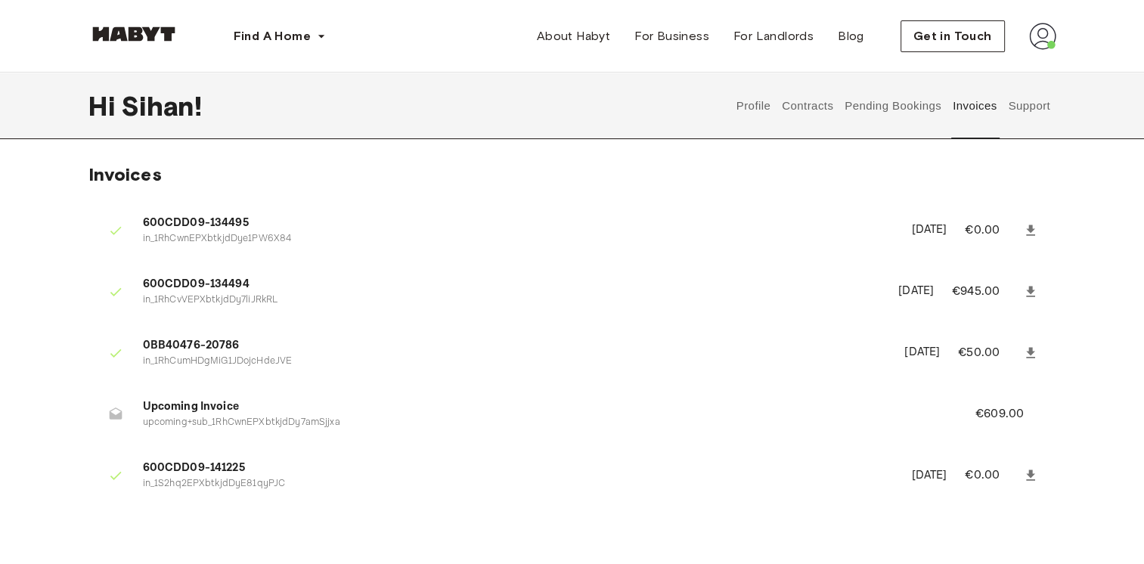
click at [1039, 109] on button "Support" at bounding box center [1030, 106] width 46 height 67
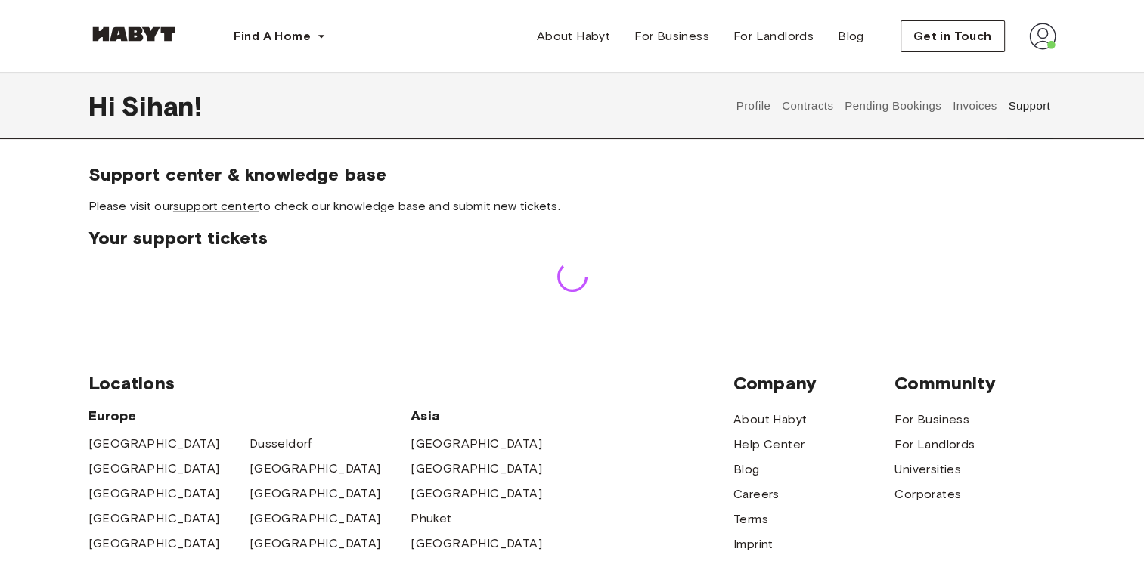
click at [973, 107] on button "Invoices" at bounding box center [975, 106] width 48 height 67
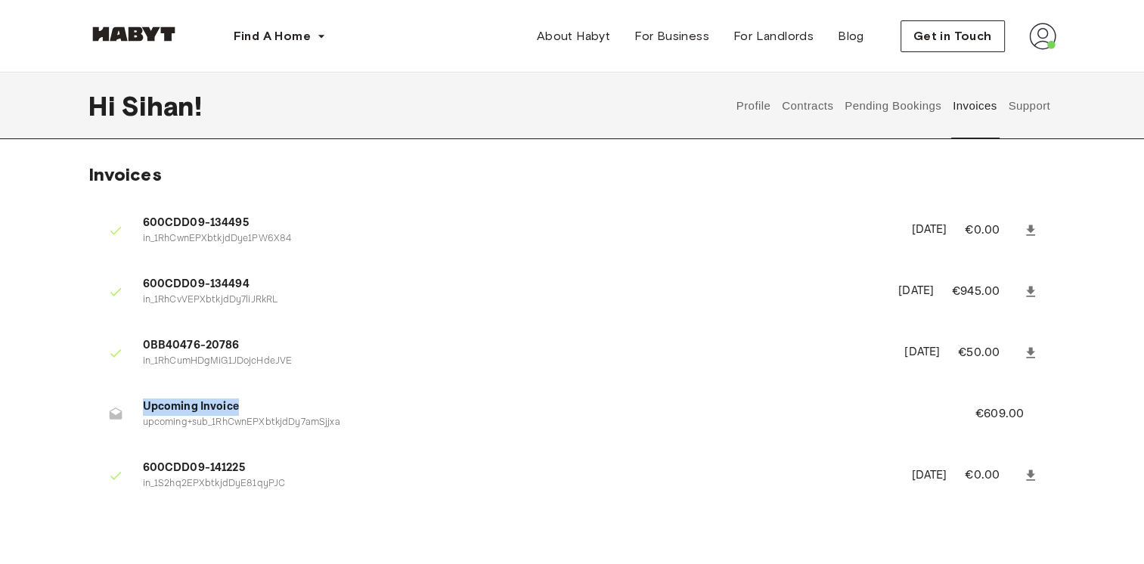
drag, startPoint x: 142, startPoint y: 410, endPoint x: 309, endPoint y: 414, distance: 166.4
click at [309, 414] on span "Upcoming Invoice" at bounding box center [541, 407] width 796 height 17
drag, startPoint x: 350, startPoint y: 421, endPoint x: 136, endPoint y: 409, distance: 214.4
click at [136, 409] on li "Upcoming Invoice upcoming+sub_1RhCwnEPXbtkjdDy7amSjjxa €609.00" at bounding box center [572, 414] width 968 height 52
click at [272, 410] on span "Upcoming Invoice" at bounding box center [541, 407] width 796 height 17
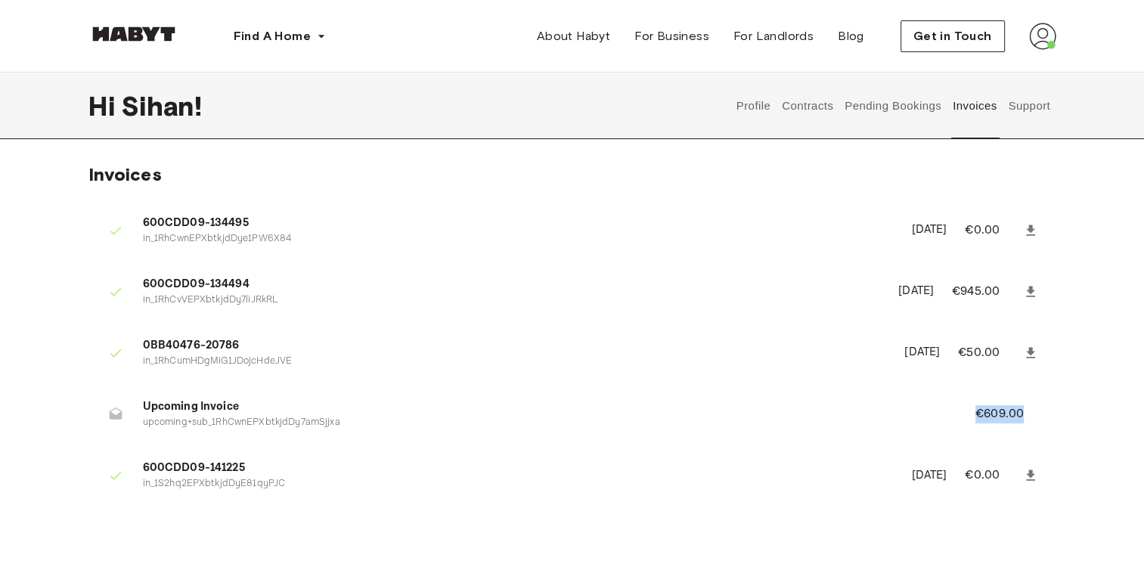
drag, startPoint x: 980, startPoint y: 413, endPoint x: 1037, endPoint y: 419, distance: 57.1
click at [1037, 419] on li "Upcoming Invoice upcoming+sub_1RhCwnEPXbtkjdDy7amSjjxa €609.00" at bounding box center [572, 414] width 968 height 52
click at [1037, 419] on p "€609.00" at bounding box center [1010, 414] width 69 height 18
drag, startPoint x: 1041, startPoint y: 415, endPoint x: 961, endPoint y: 415, distance: 80.2
click at [961, 415] on li "Upcoming Invoice upcoming+sub_1RhCwnEPXbtkjdDy7amSjjxa €609.00" at bounding box center [572, 414] width 968 height 52
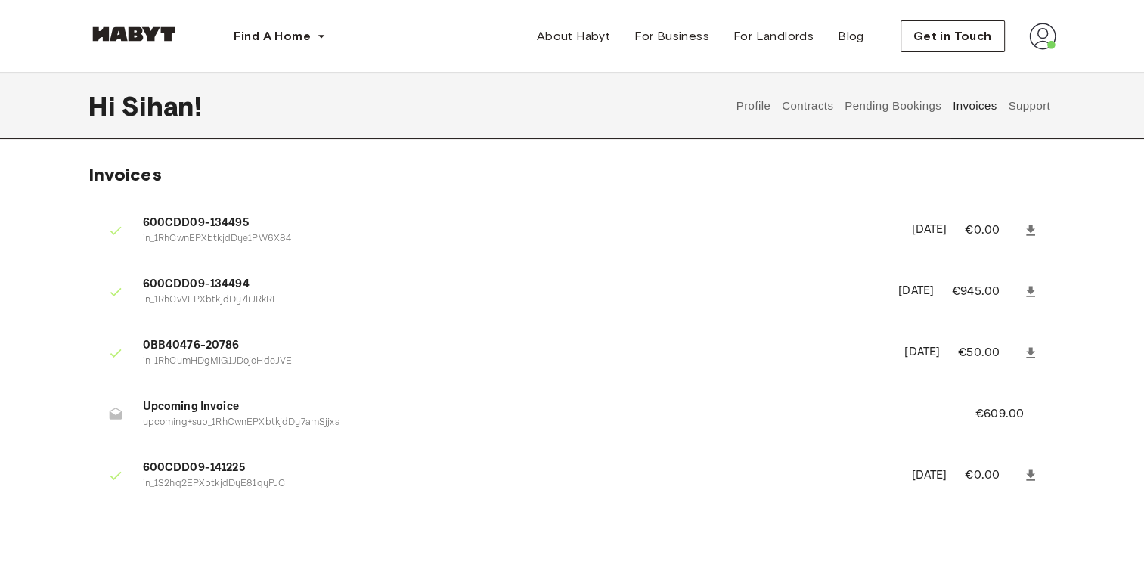
click at [837, 392] on li "Upcoming Invoice upcoming+sub_1RhCwnEPXbtkjdDy7amSjjxa €609.00" at bounding box center [572, 414] width 968 height 52
click at [877, 111] on button "Pending Bookings" at bounding box center [893, 106] width 101 height 67
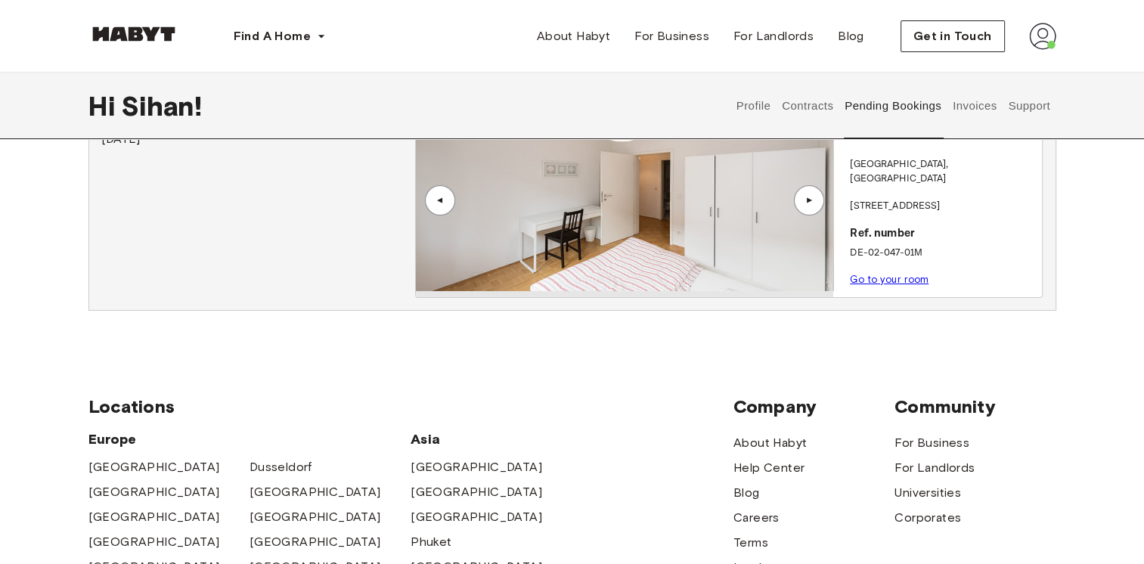
scroll to position [76, 0]
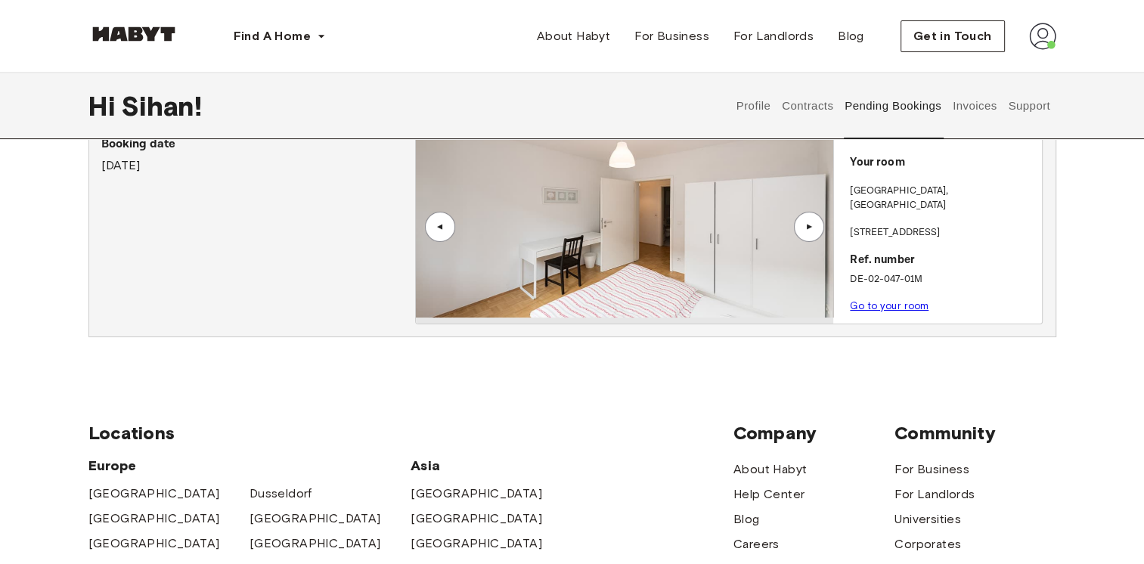
click at [890, 300] on link "Go to your room" at bounding box center [889, 305] width 79 height 11
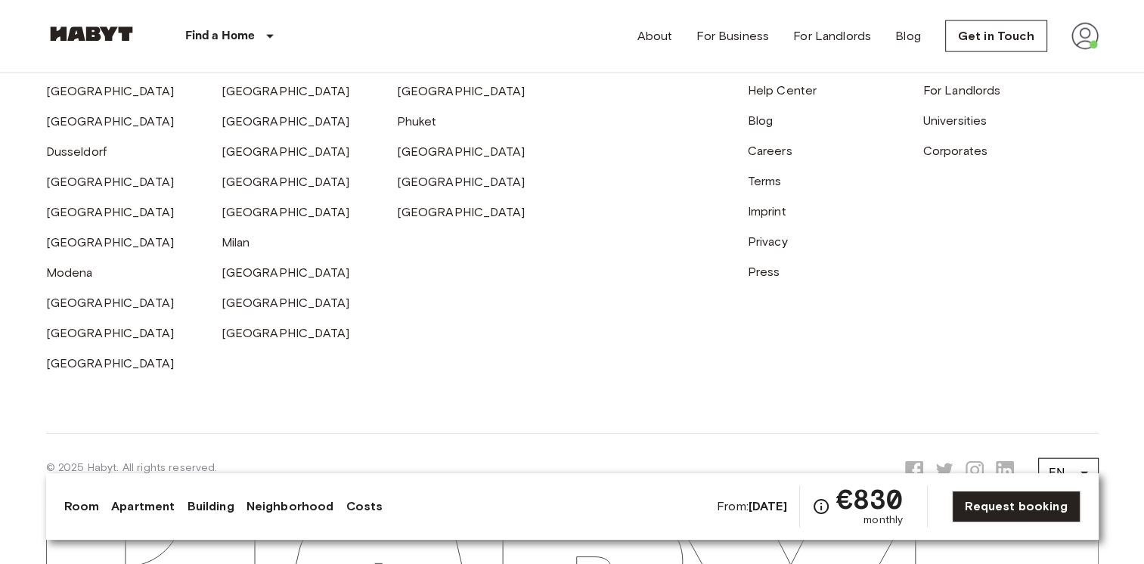
scroll to position [3370, 0]
